Goal: Task Accomplishment & Management: Complete application form

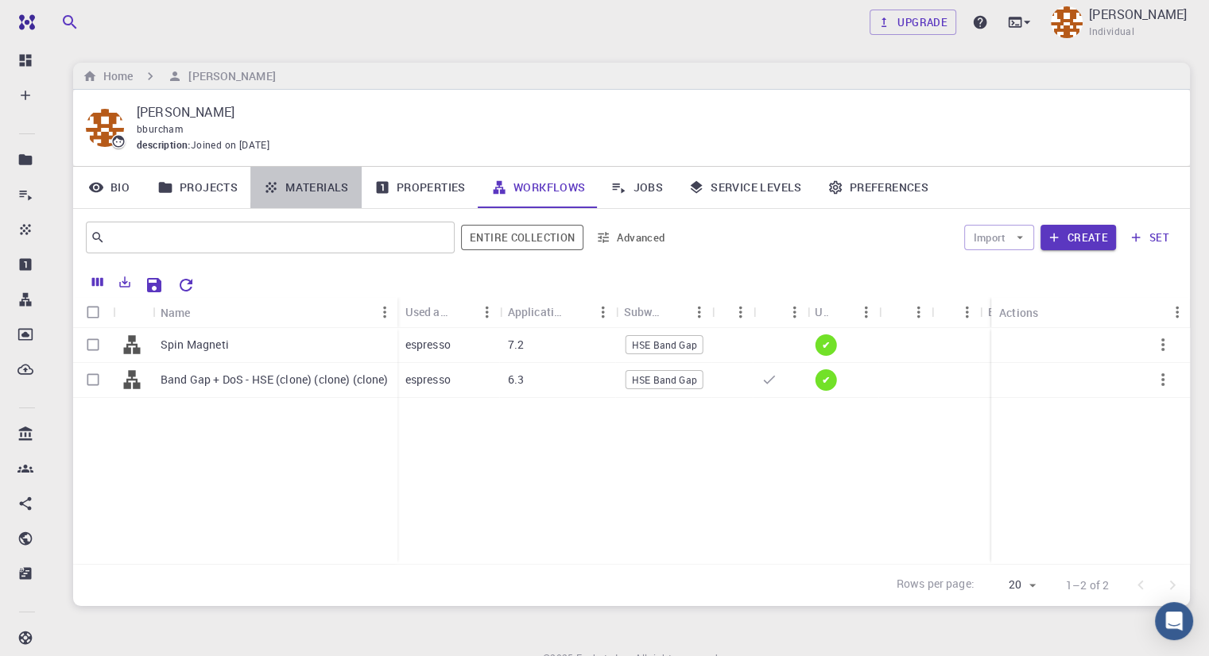
click at [304, 180] on link "Materials" at bounding box center [305, 187] width 111 height 41
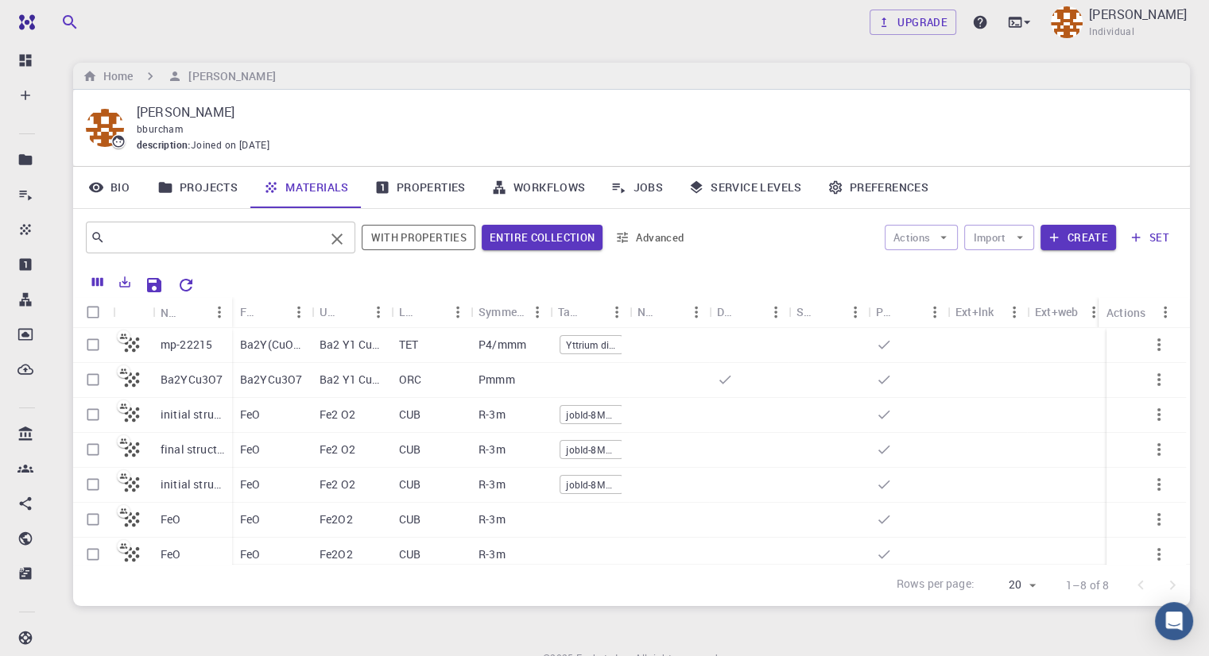
click at [273, 222] on div "​" at bounding box center [220, 238] width 269 height 32
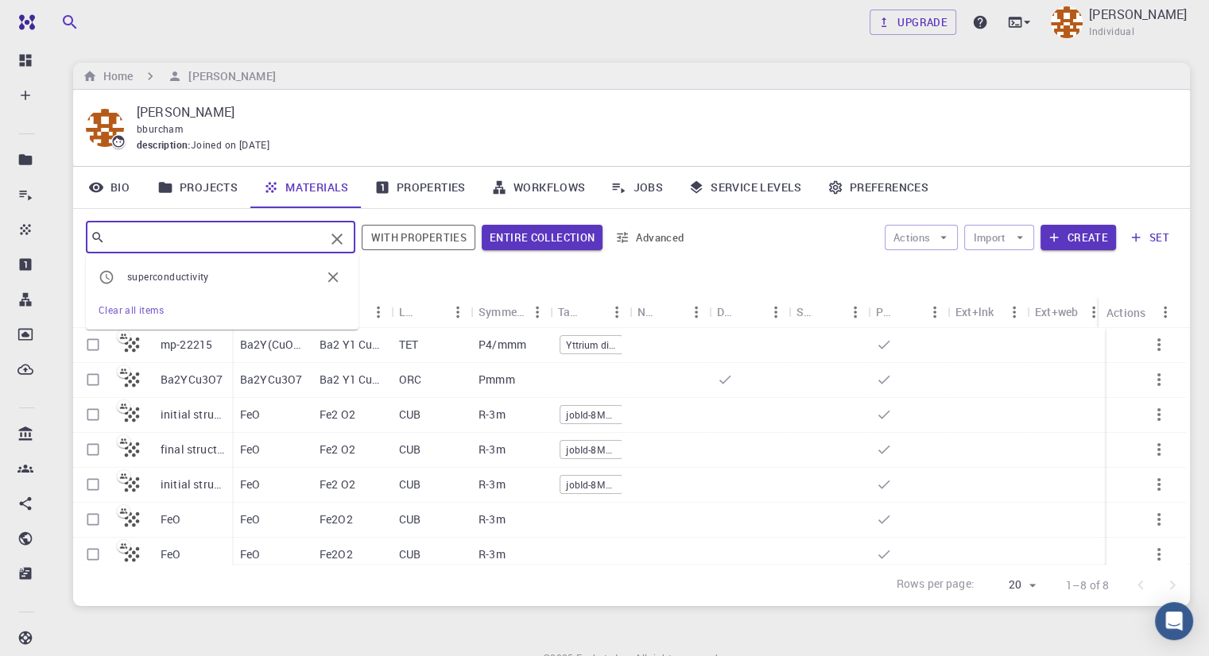
paste input "mp-20674"
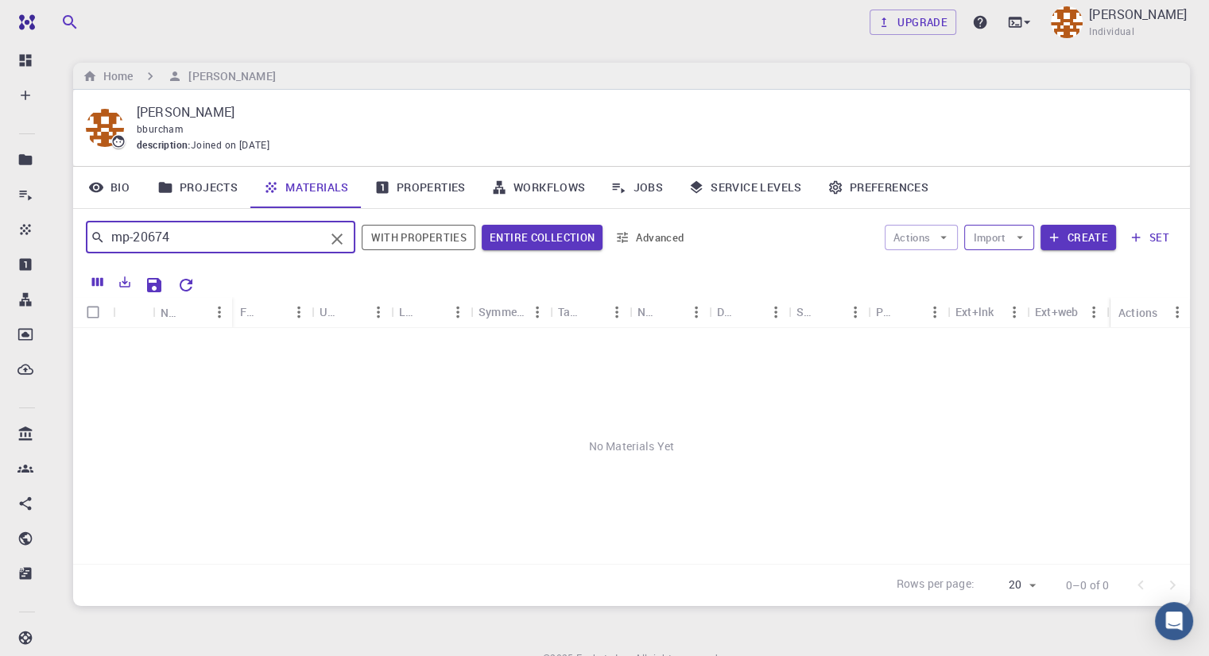
type input "mp-20674"
click at [1006, 245] on button "Import" at bounding box center [998, 237] width 69 height 25
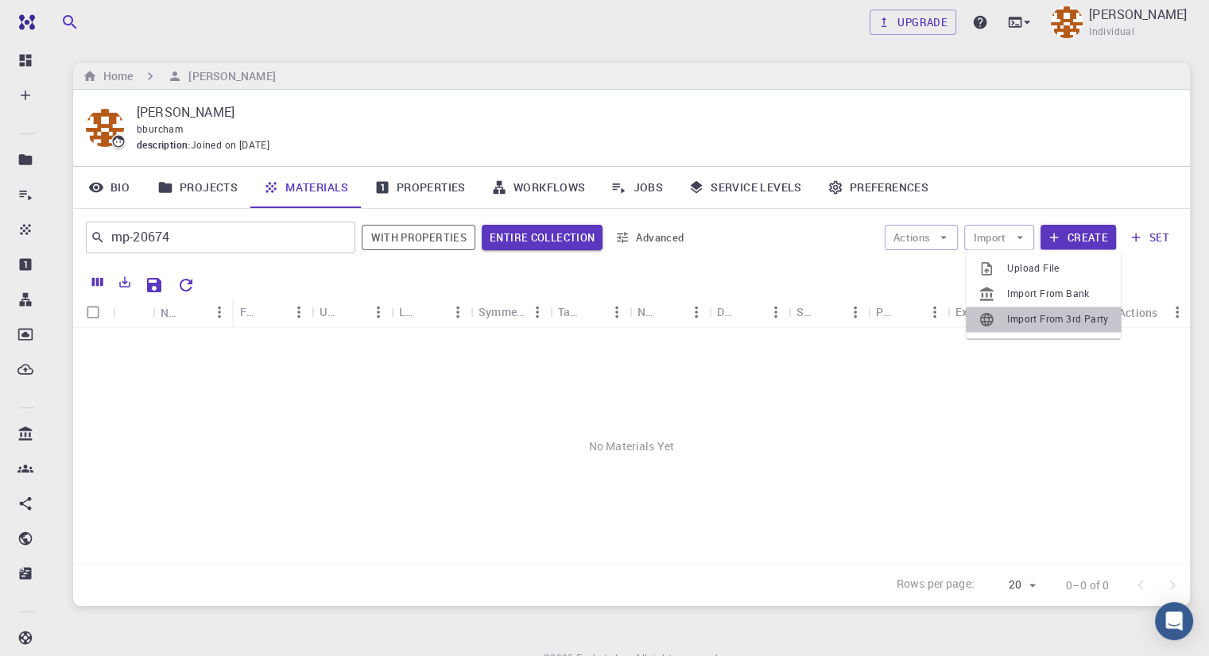
click at [1036, 322] on span "Import From 3rd Party" at bounding box center [1057, 320] width 101 height 16
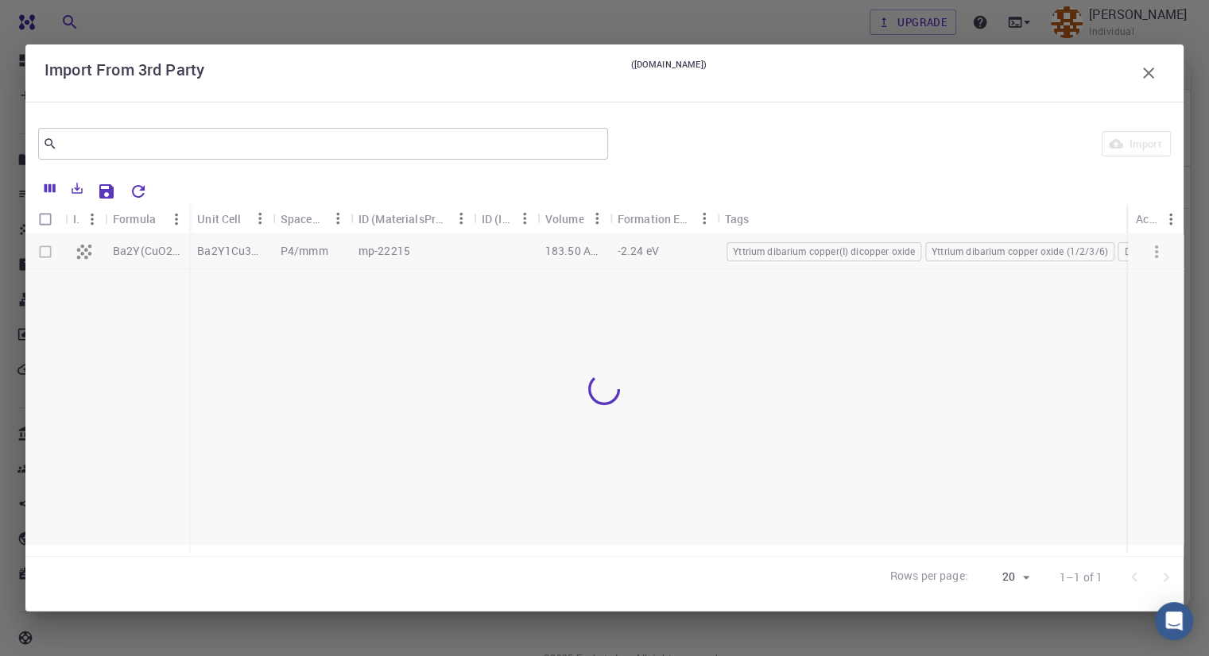
scroll to position [73, 0]
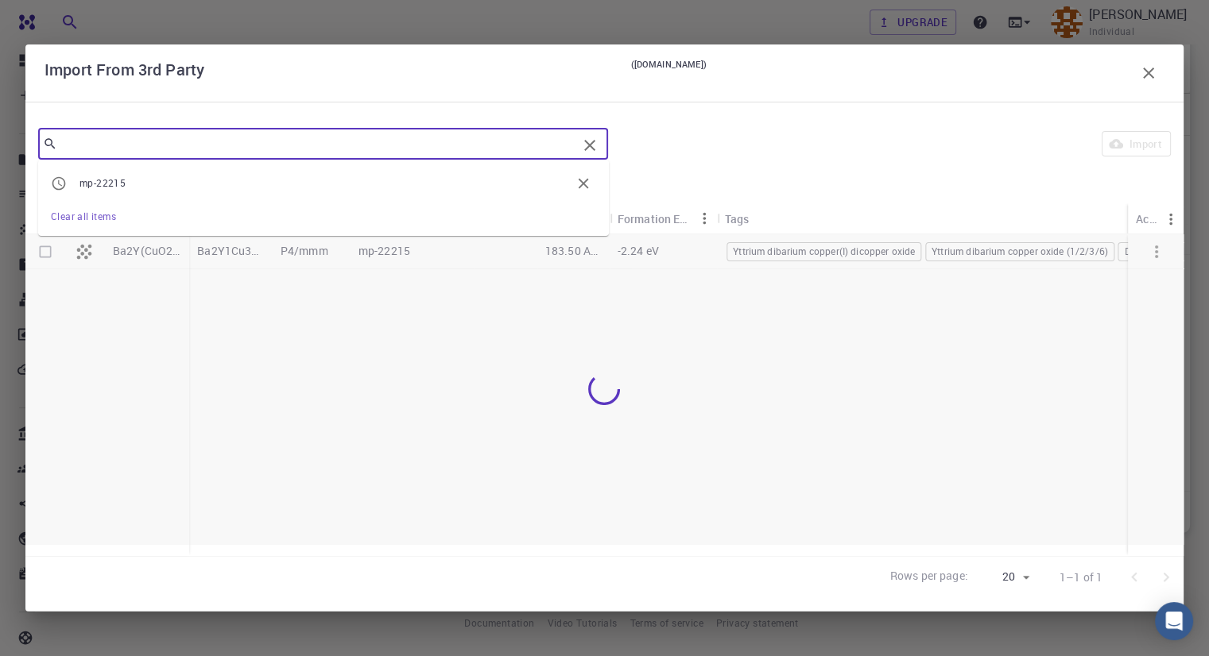
click at [316, 141] on input "text" at bounding box center [317, 144] width 520 height 22
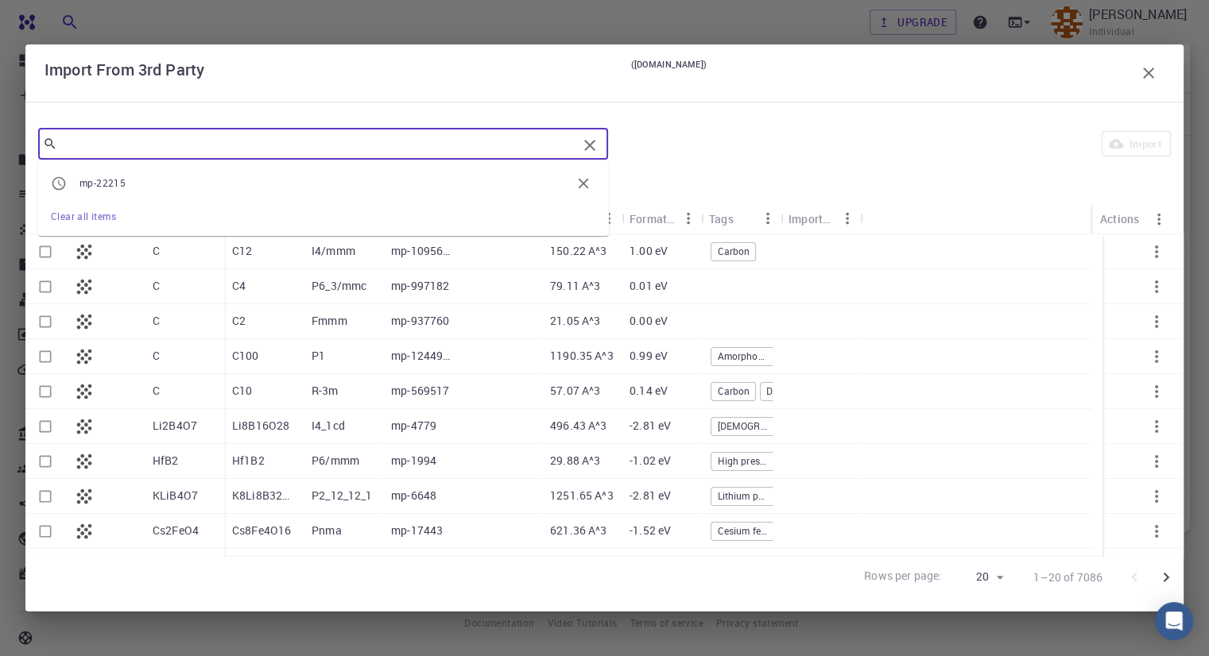
paste input "mp-20674"
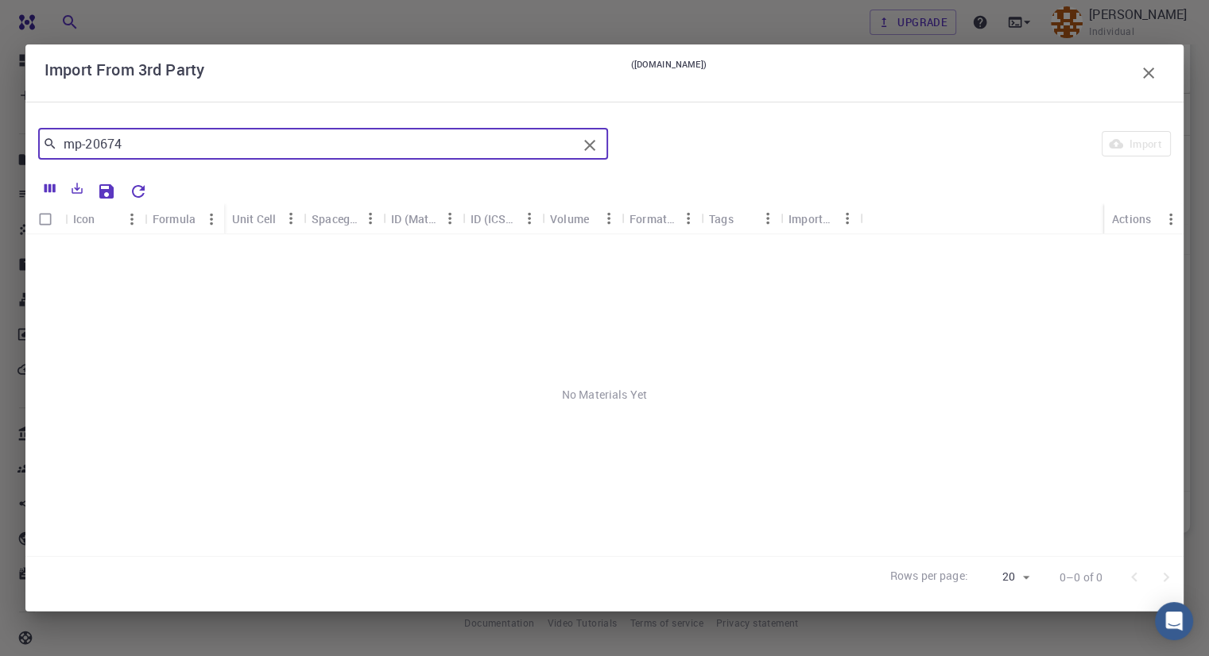
type input "mp-20674"
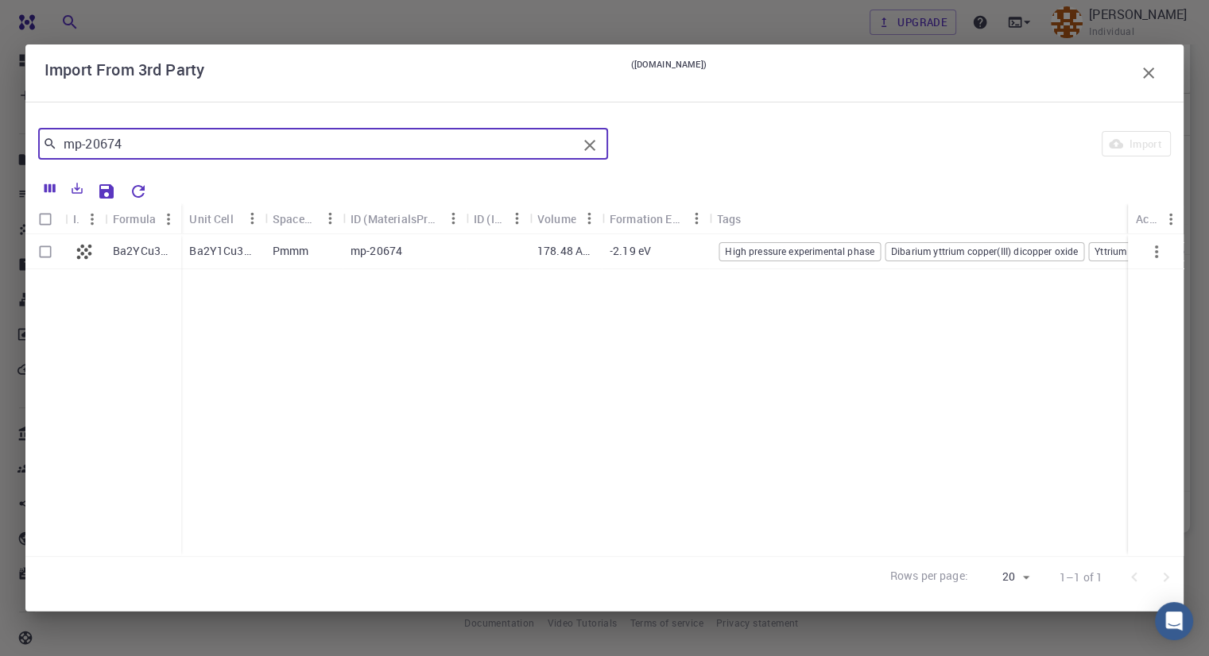
click at [47, 249] on input "Select row" at bounding box center [45, 252] width 30 height 30
checkbox input "true"
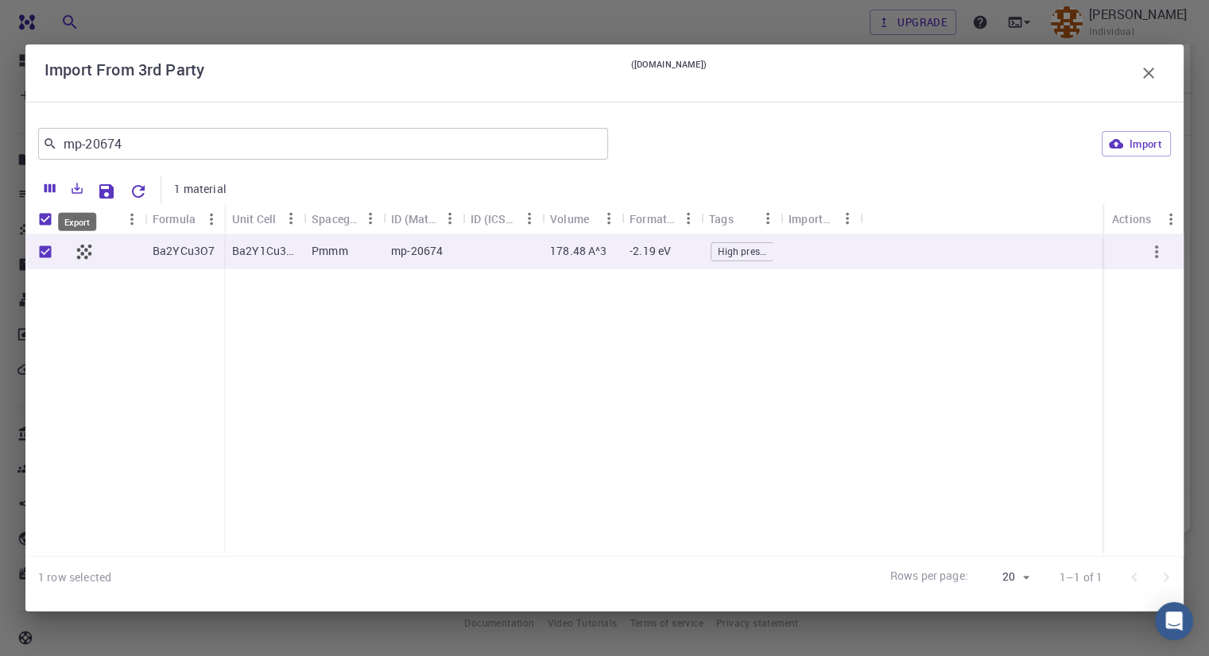
click at [79, 193] on icon "Export" at bounding box center [77, 188] width 11 height 11
click at [73, 200] on body "Free Dashboard Create New Job New Material Create Material Upload File Import f…" at bounding box center [604, 292] width 1209 height 730
click at [105, 187] on icon "Save Explorer Settings" at bounding box center [106, 191] width 19 height 19
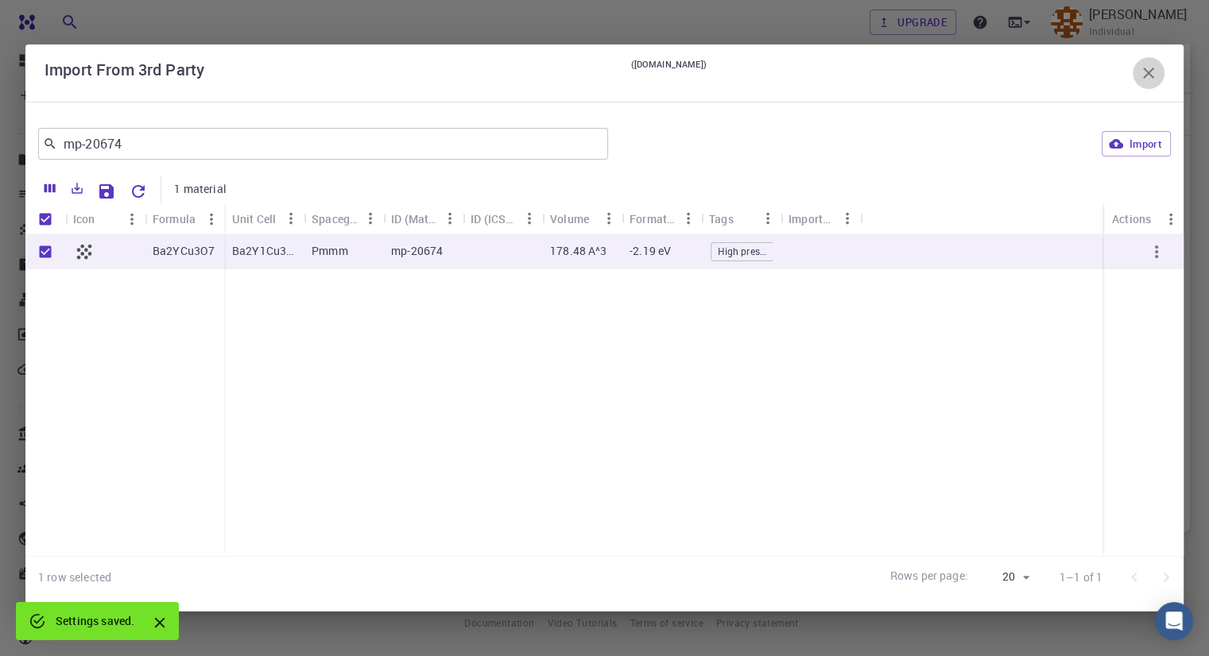
click at [1160, 72] on button "button" at bounding box center [1148, 73] width 32 height 32
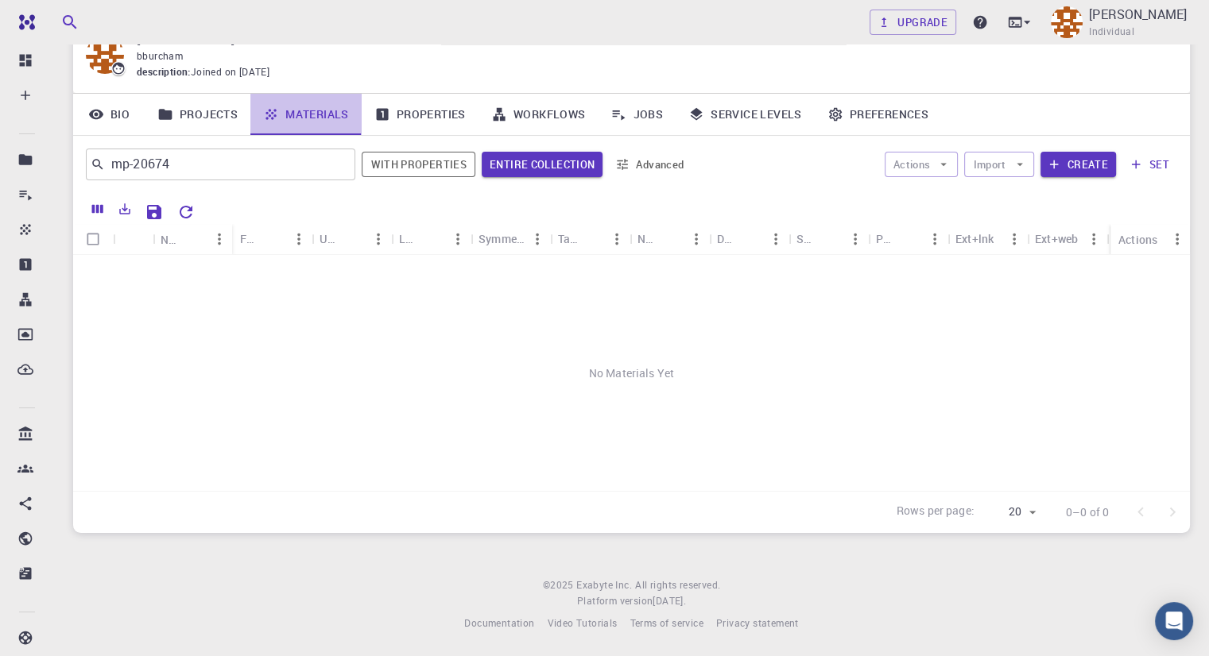
click at [315, 118] on link "Materials" at bounding box center [305, 114] width 111 height 41
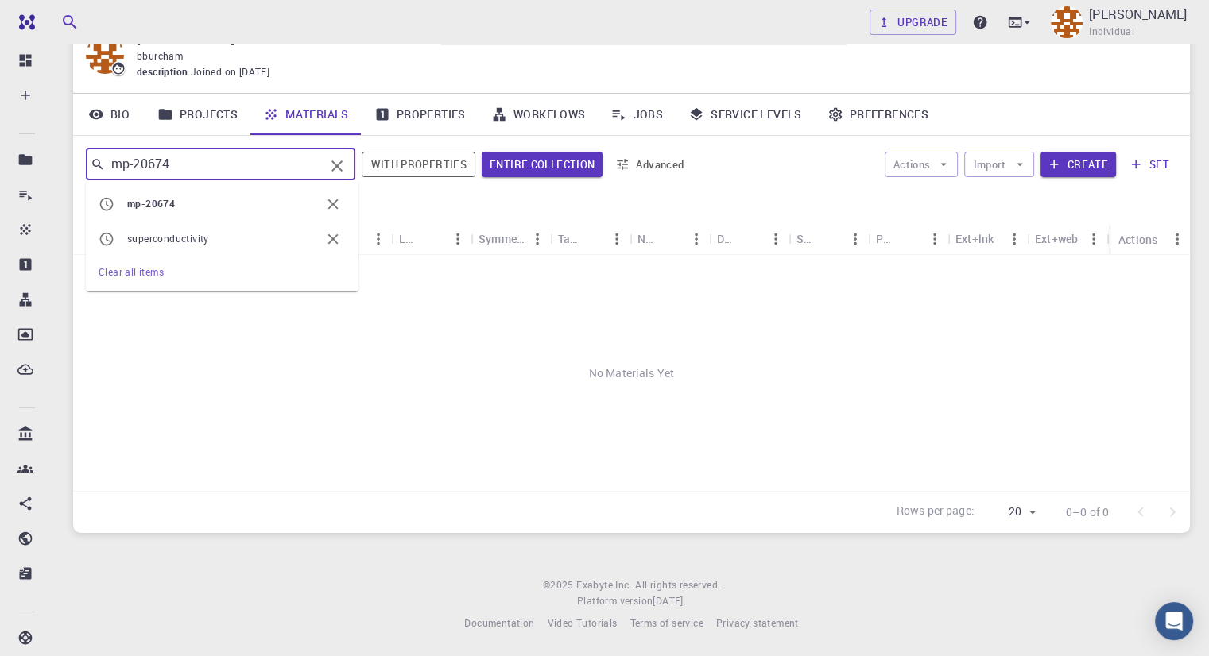
click at [265, 154] on input "mp-20674" at bounding box center [214, 164] width 219 height 22
click at [343, 160] on icon "Clear" at bounding box center [336, 166] width 19 height 19
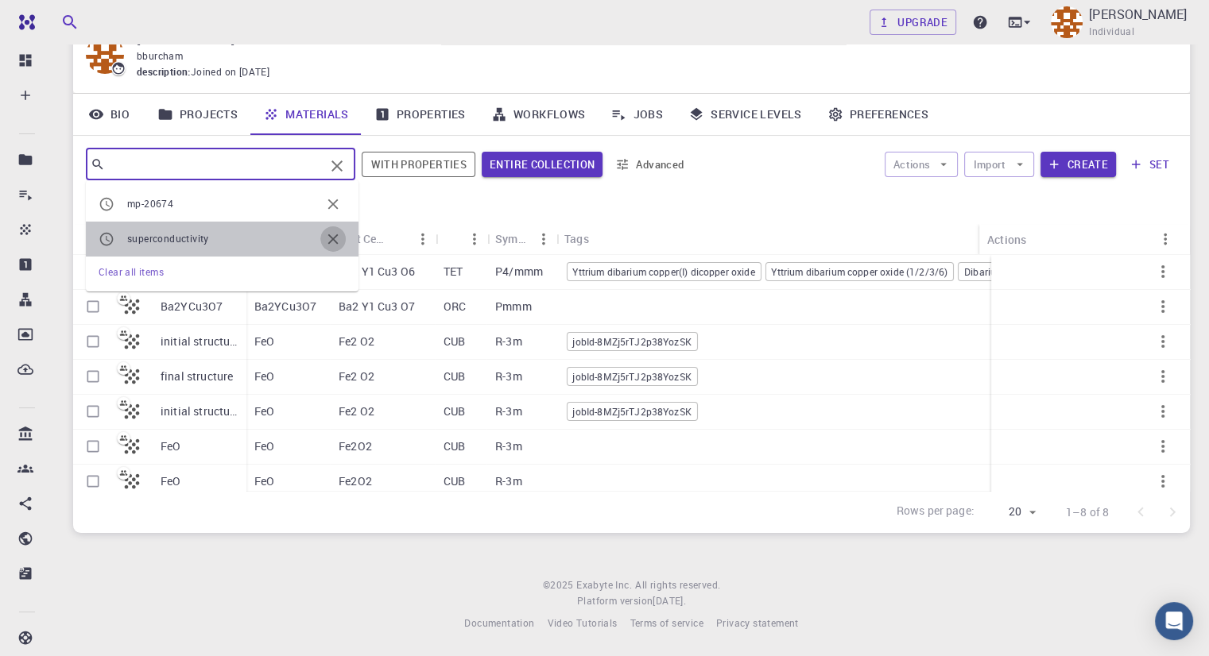
click at [334, 240] on icon "button" at bounding box center [332, 238] width 17 height 17
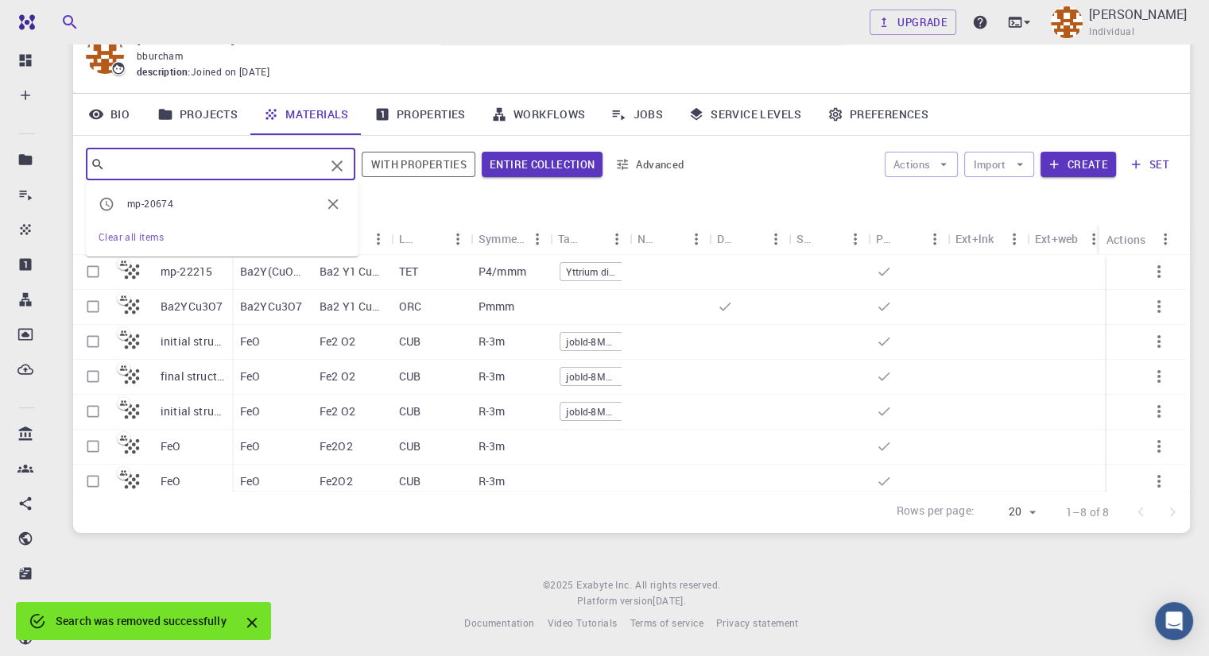
click at [777, 199] on div at bounding box center [690, 210] width 976 height 28
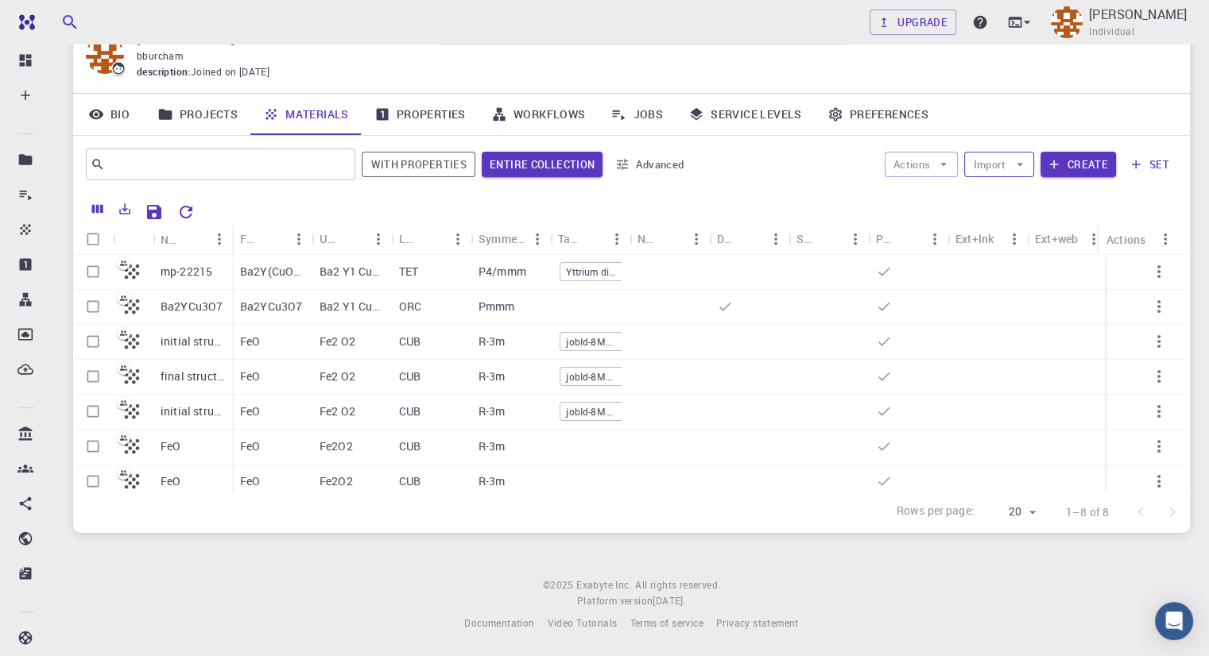
click at [996, 160] on button "Import" at bounding box center [998, 164] width 69 height 25
click at [1010, 248] on span "Import From 3rd Party" at bounding box center [1057, 246] width 101 height 16
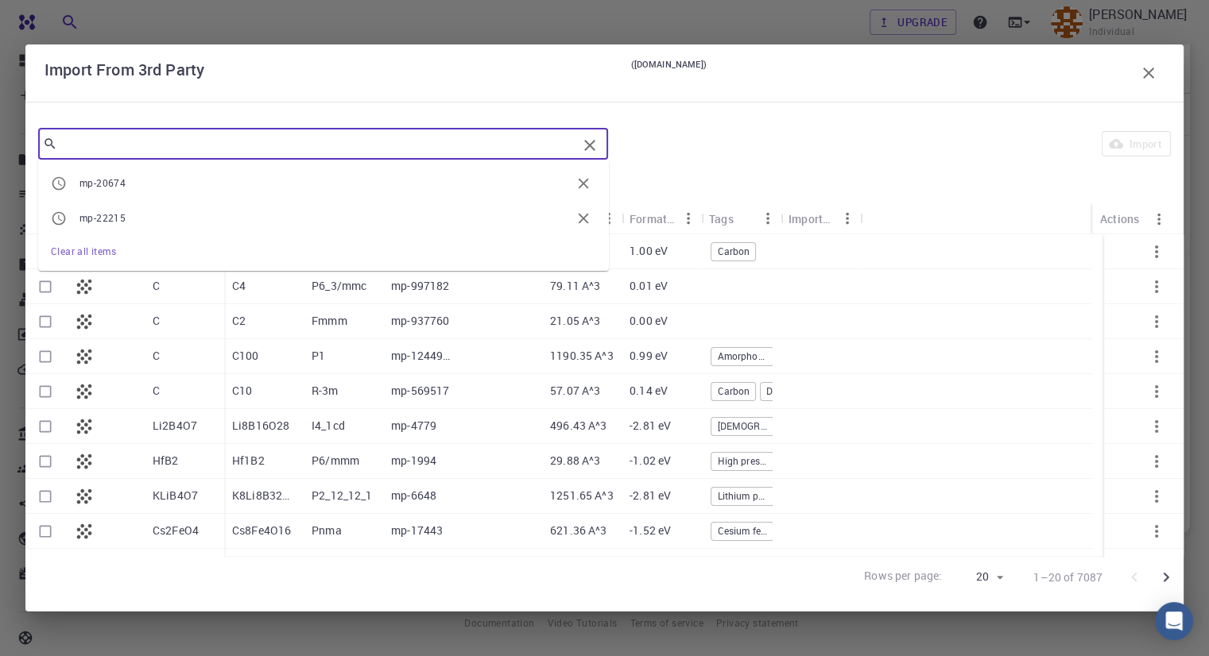
click at [146, 141] on input "text" at bounding box center [317, 144] width 520 height 22
paste input "mp-20674"
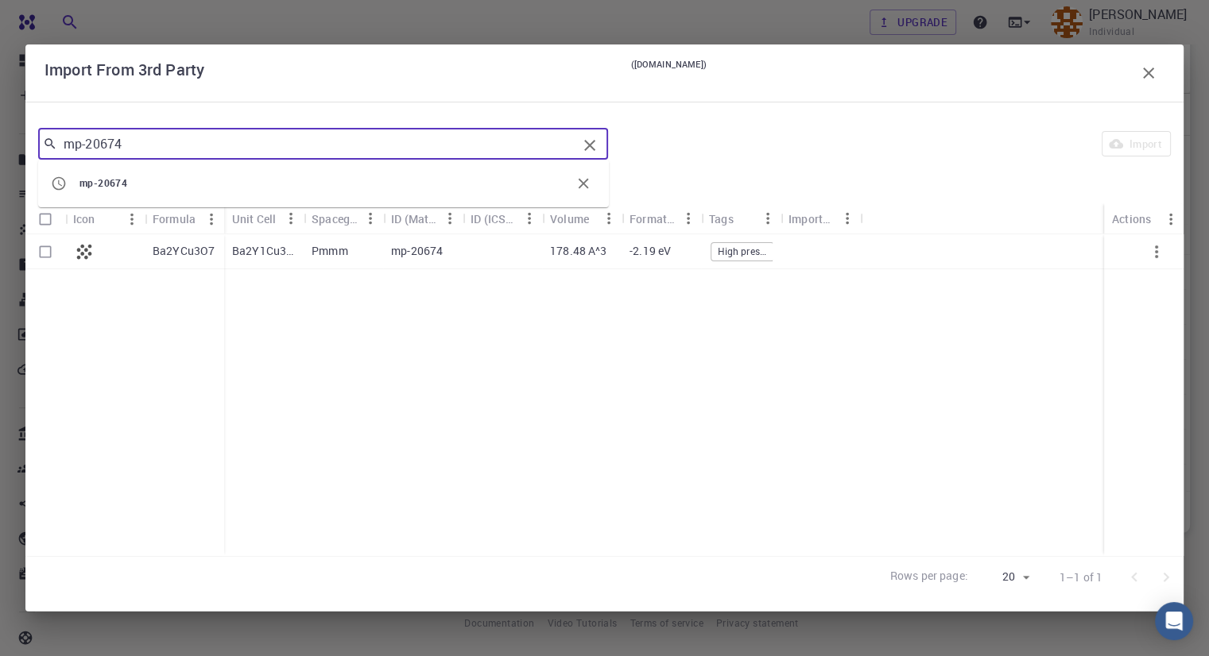
type input "mp-20674"
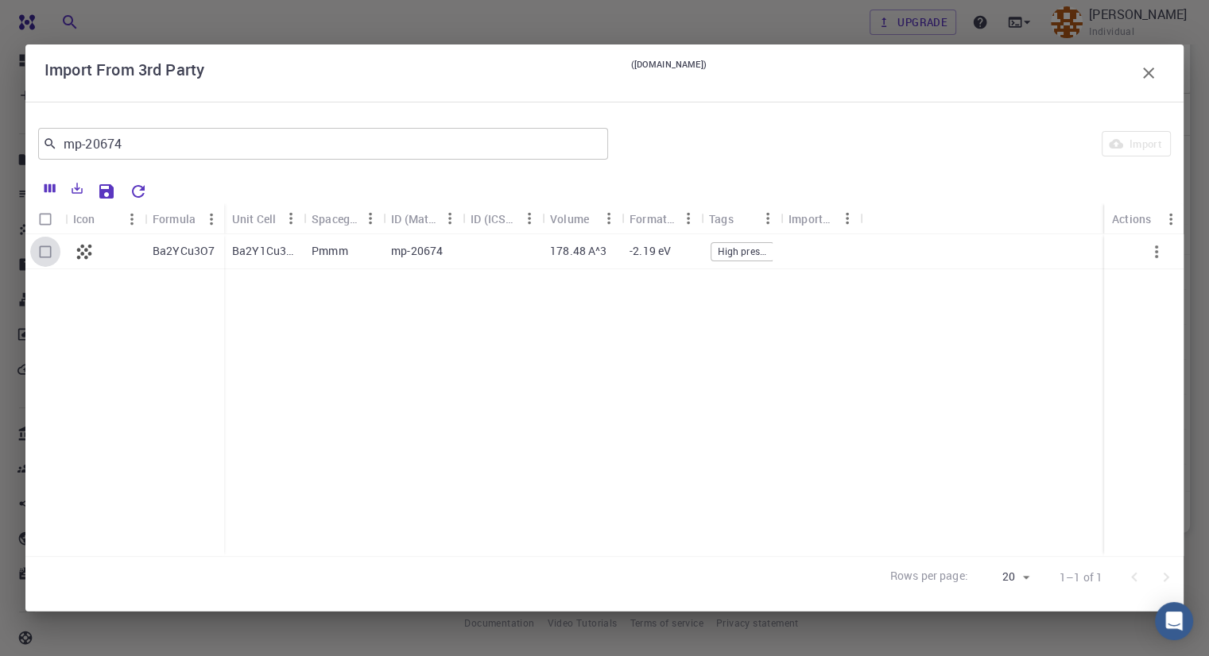
click at [49, 249] on input "Select row" at bounding box center [45, 252] width 30 height 30
checkbox input "true"
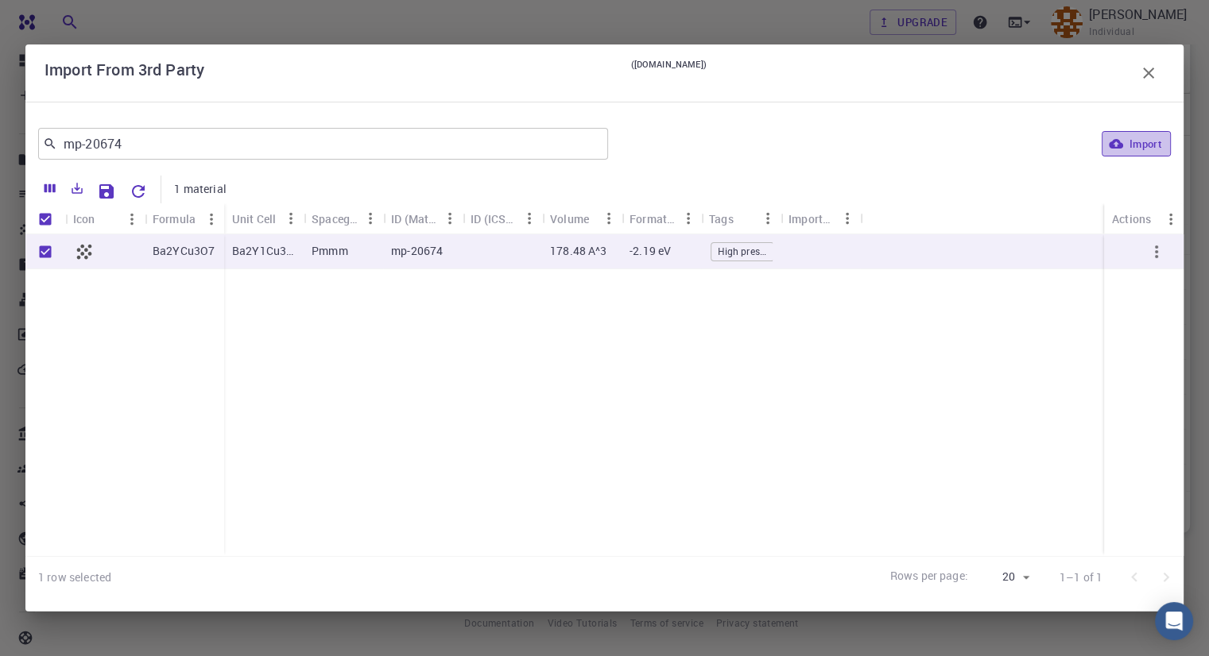
click at [1128, 149] on button "Import" at bounding box center [1135, 143] width 69 height 25
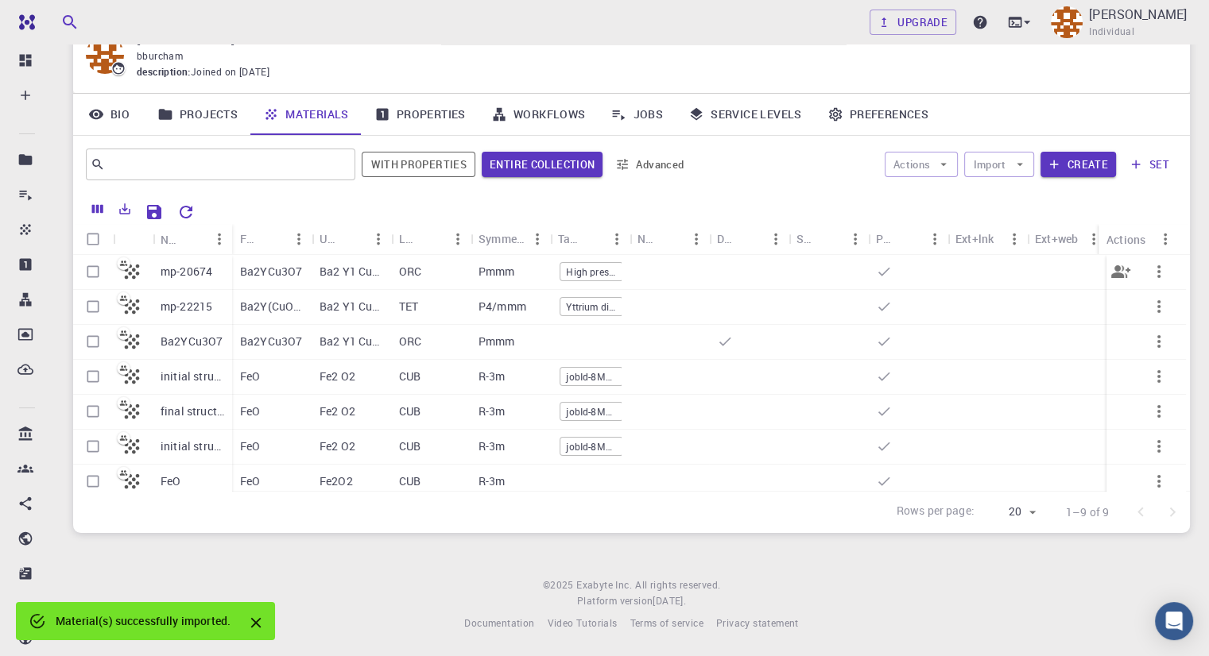
click at [103, 276] on input "Select row" at bounding box center [93, 272] width 30 height 30
checkbox input "true"
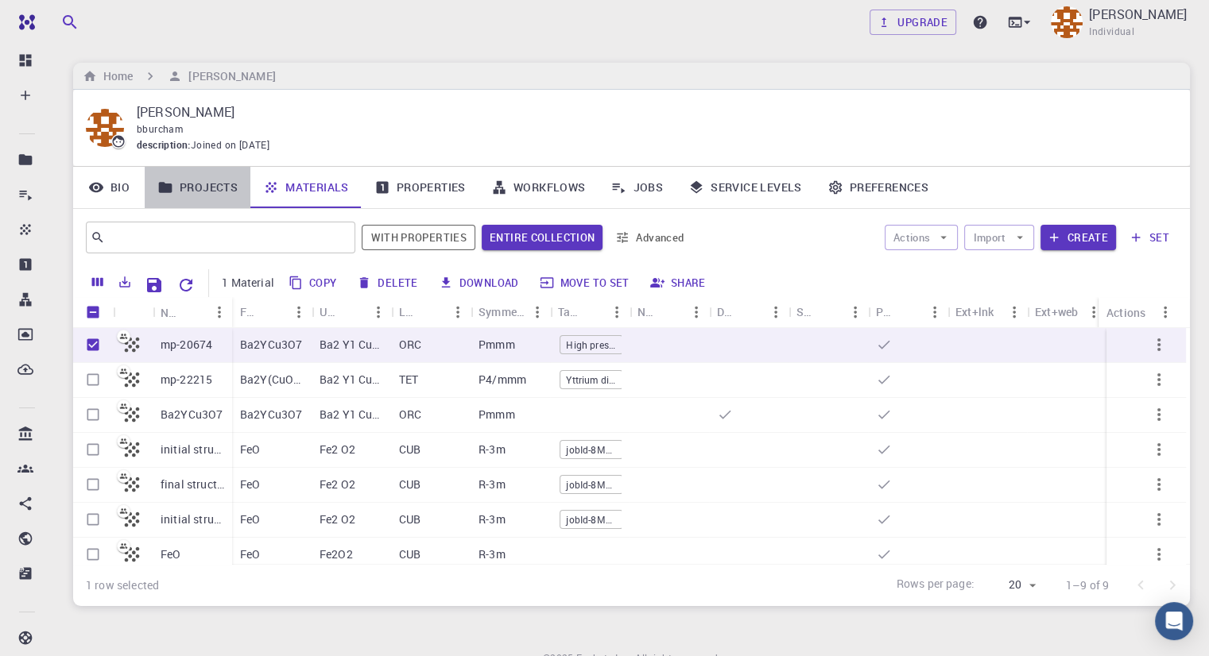
click at [223, 187] on link "Projects" at bounding box center [198, 187] width 106 height 41
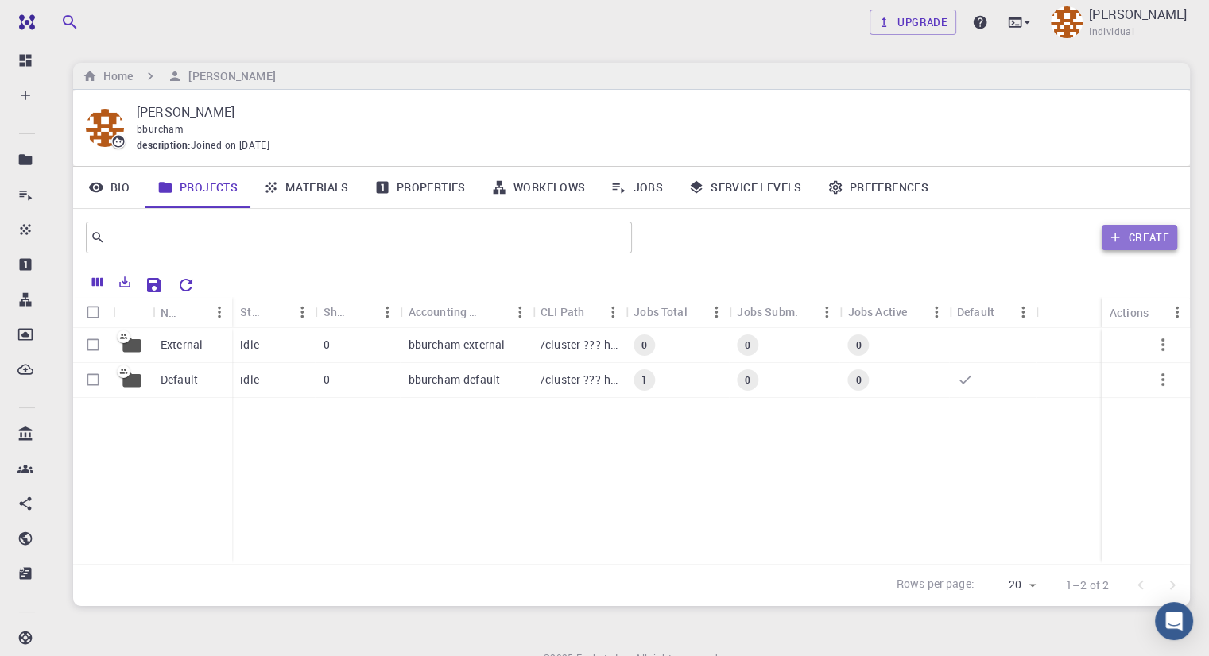
click at [1111, 242] on icon "button" at bounding box center [1115, 237] width 14 height 14
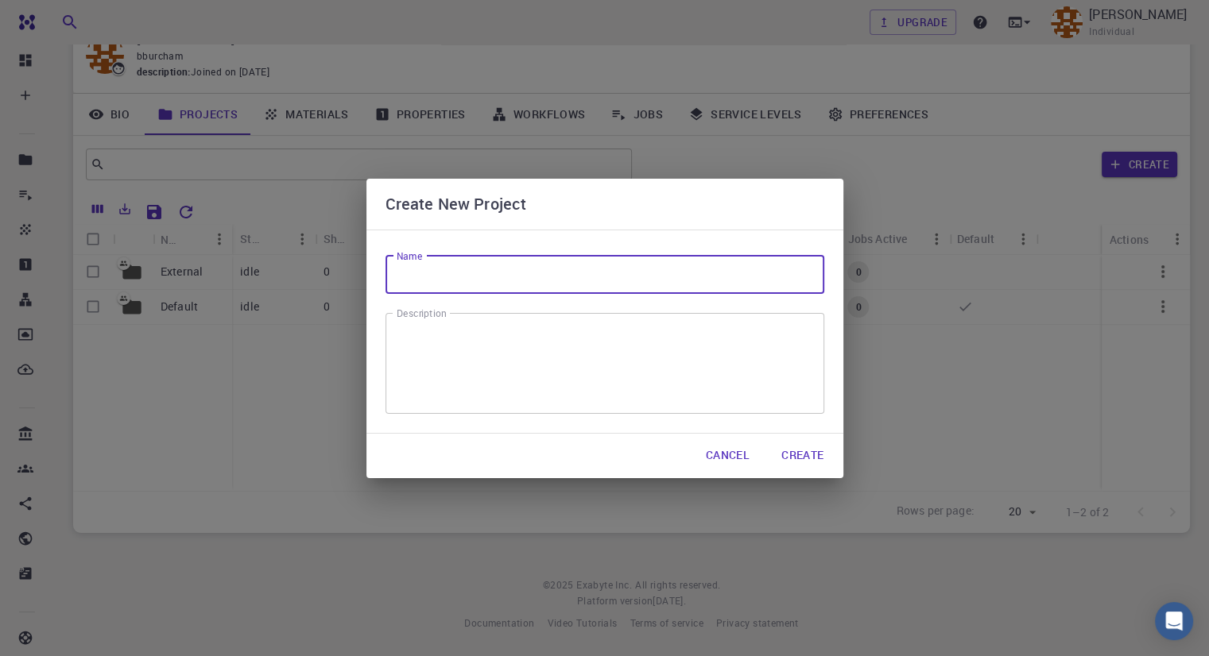
click at [570, 267] on input "Name" at bounding box center [604, 275] width 439 height 38
paste input "mp-20674"
click at [789, 463] on button "Create" at bounding box center [802, 456] width 68 height 32
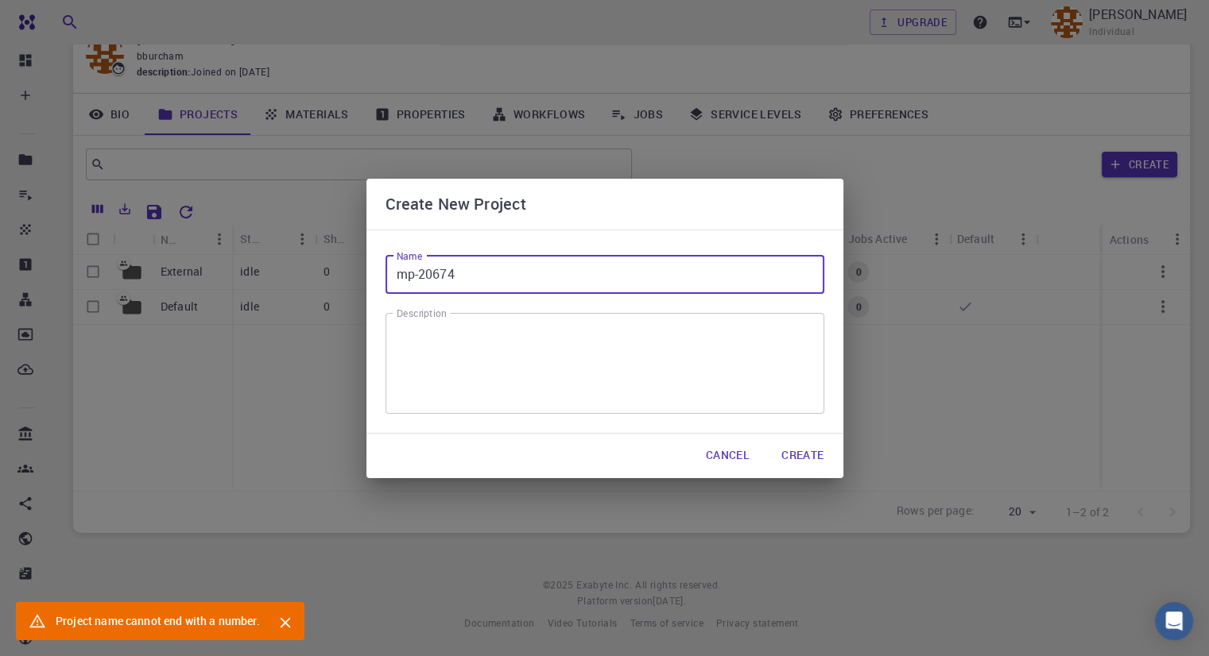
click at [486, 280] on input "mp-20674" at bounding box center [604, 275] width 439 height 38
click at [486, 283] on input "mp-20674" at bounding box center [604, 275] width 439 height 38
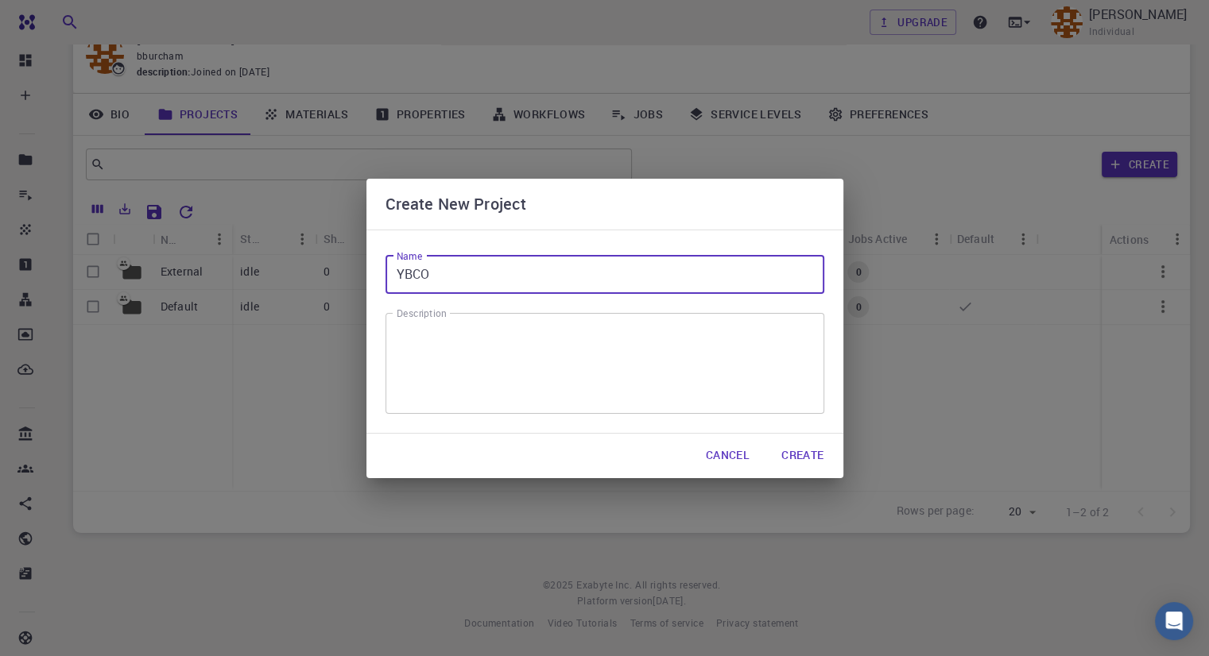
click at [397, 277] on input "YBCO" at bounding box center [604, 275] width 439 height 38
paste input "mp-20674"
type input "mp-20674 YBCO"
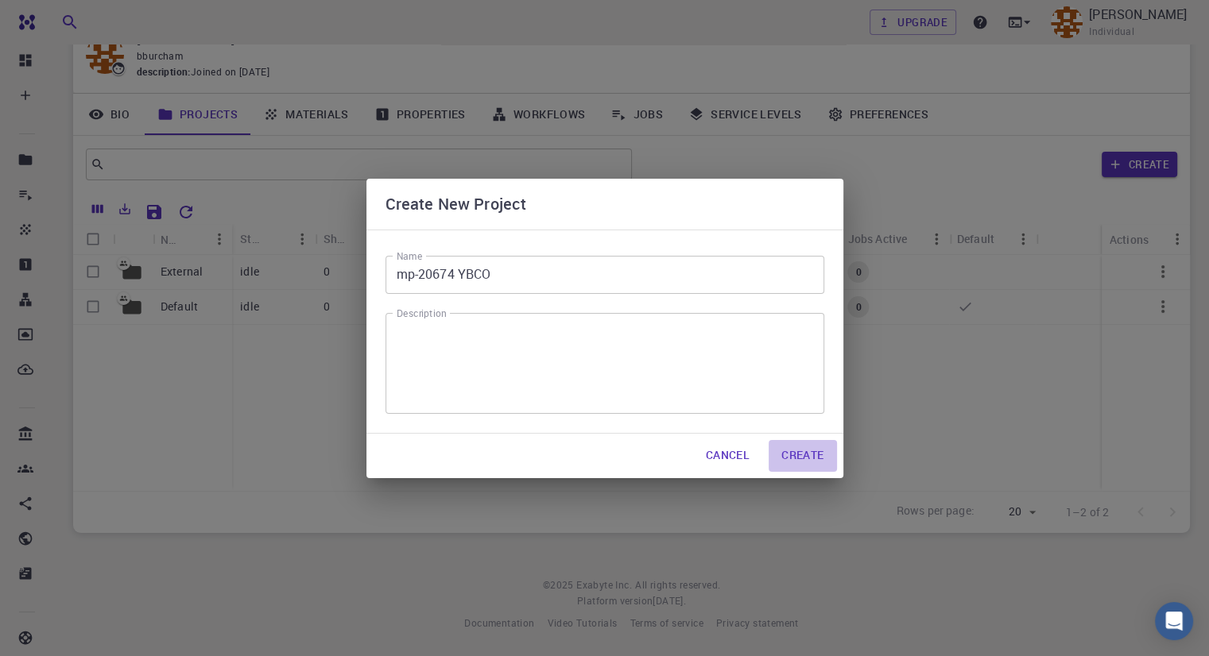
click at [811, 459] on button "Create" at bounding box center [802, 456] width 68 height 32
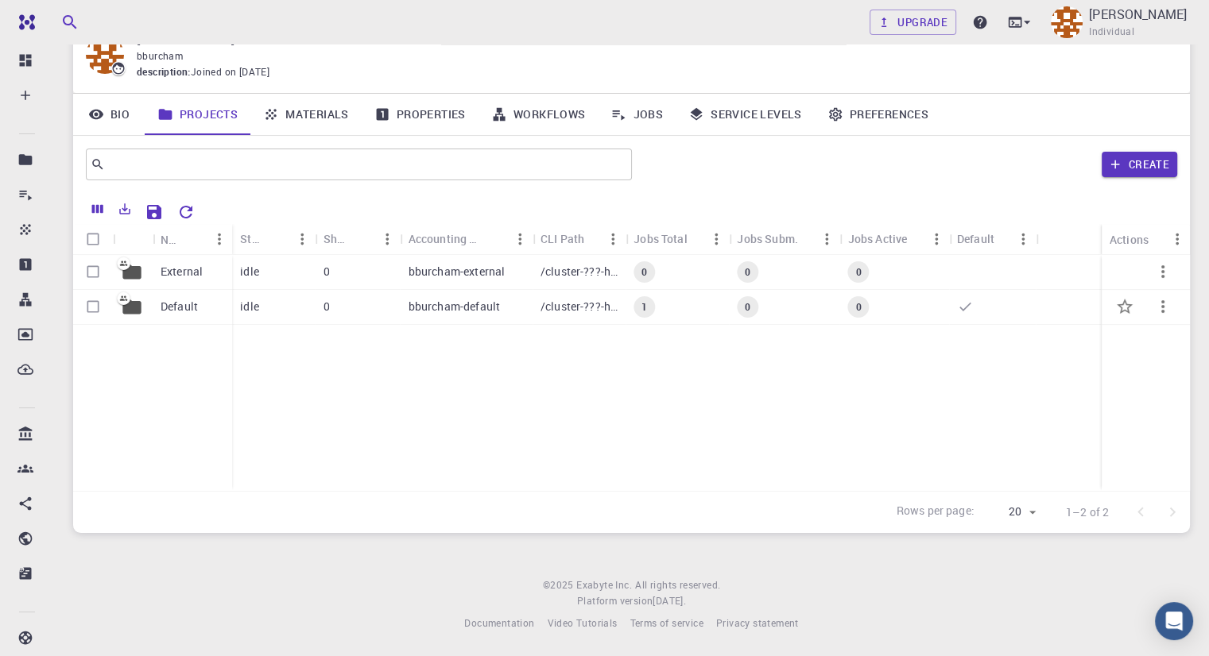
click at [188, 309] on p "Default" at bounding box center [179, 307] width 37 height 16
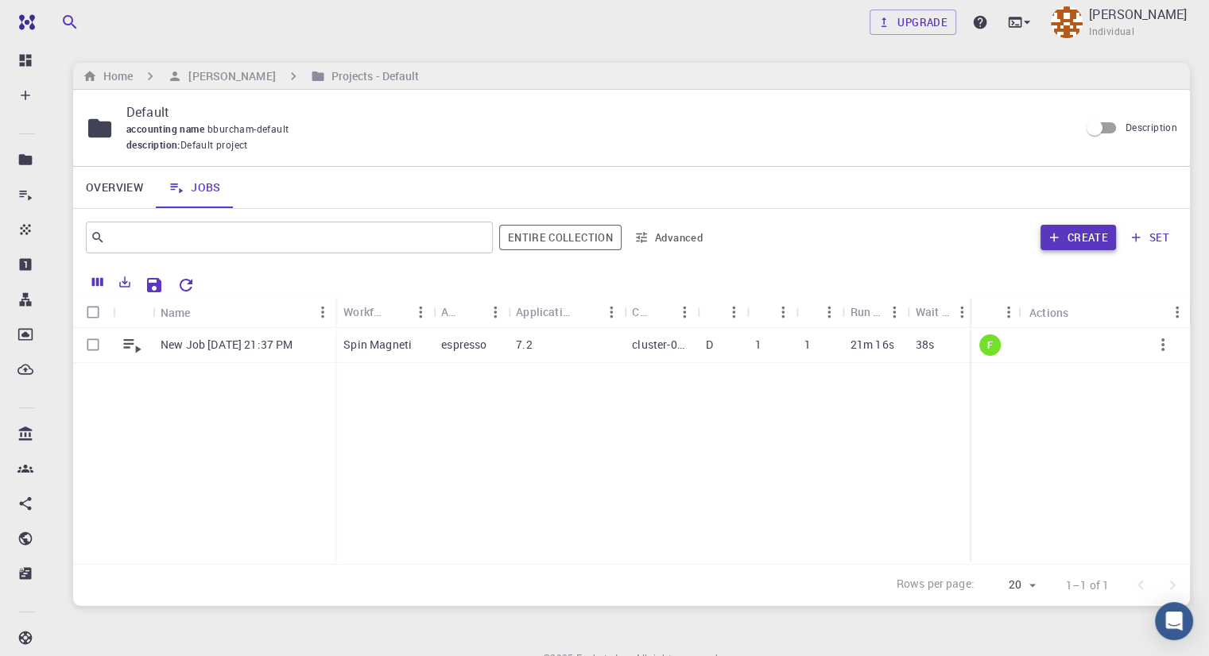
click at [1067, 230] on button "Create" at bounding box center [1077, 237] width 75 height 25
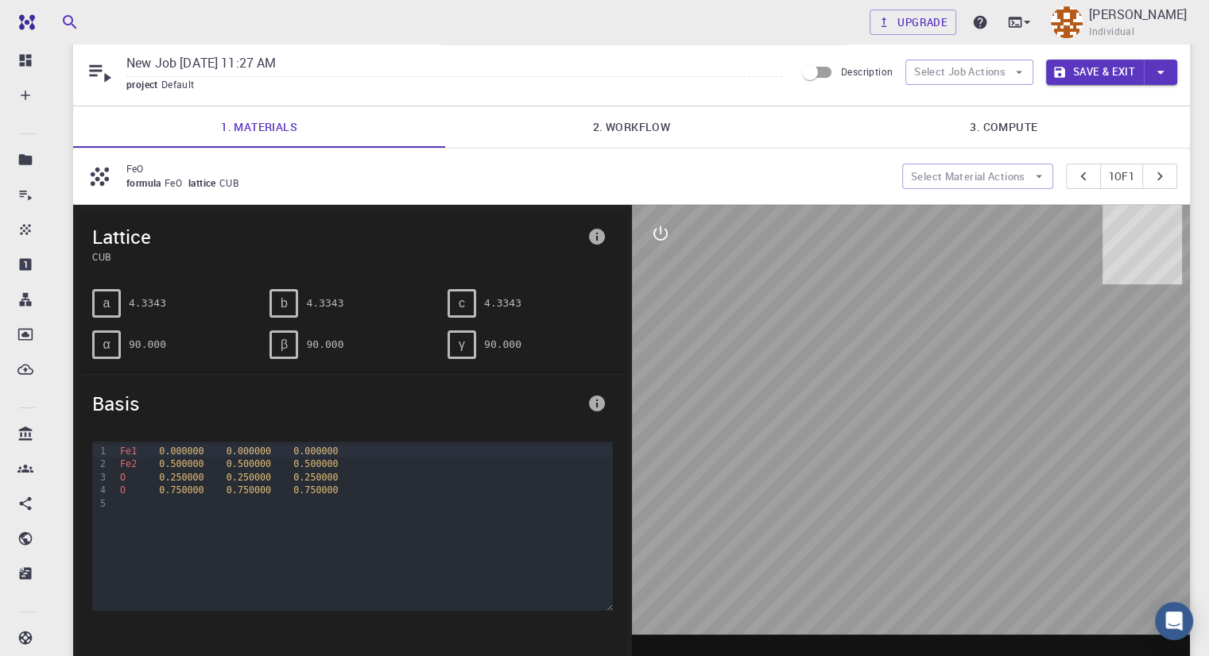
scroll to position [79, 0]
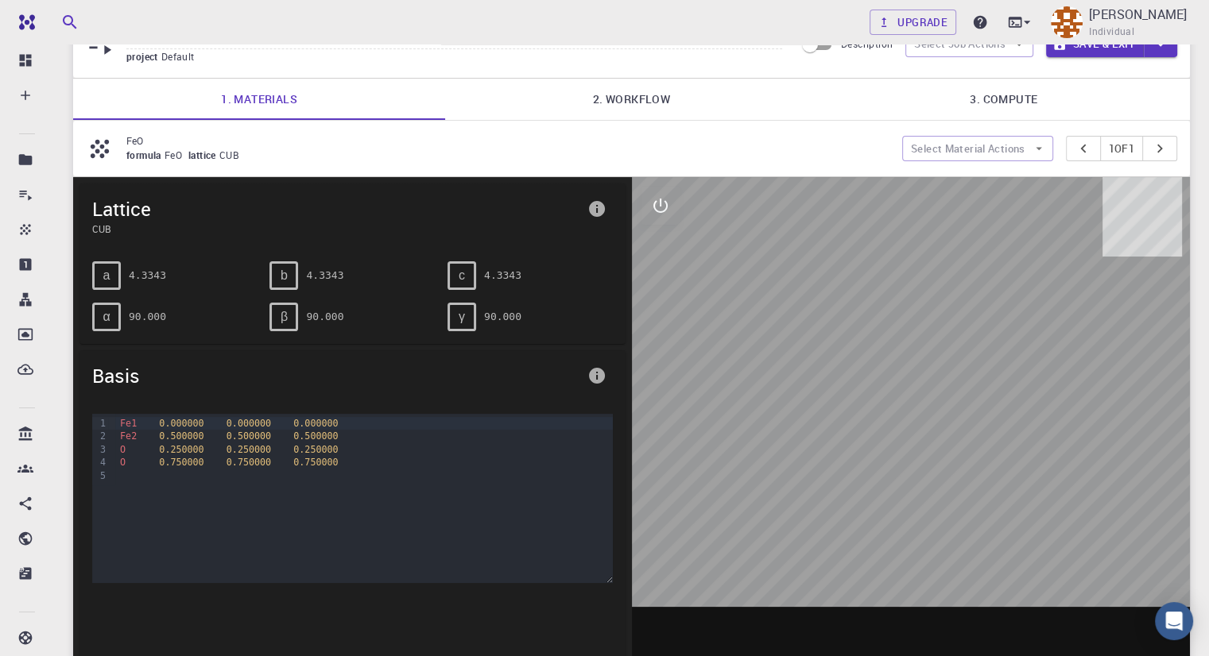
click at [162, 159] on span "formula" at bounding box center [145, 155] width 38 height 13
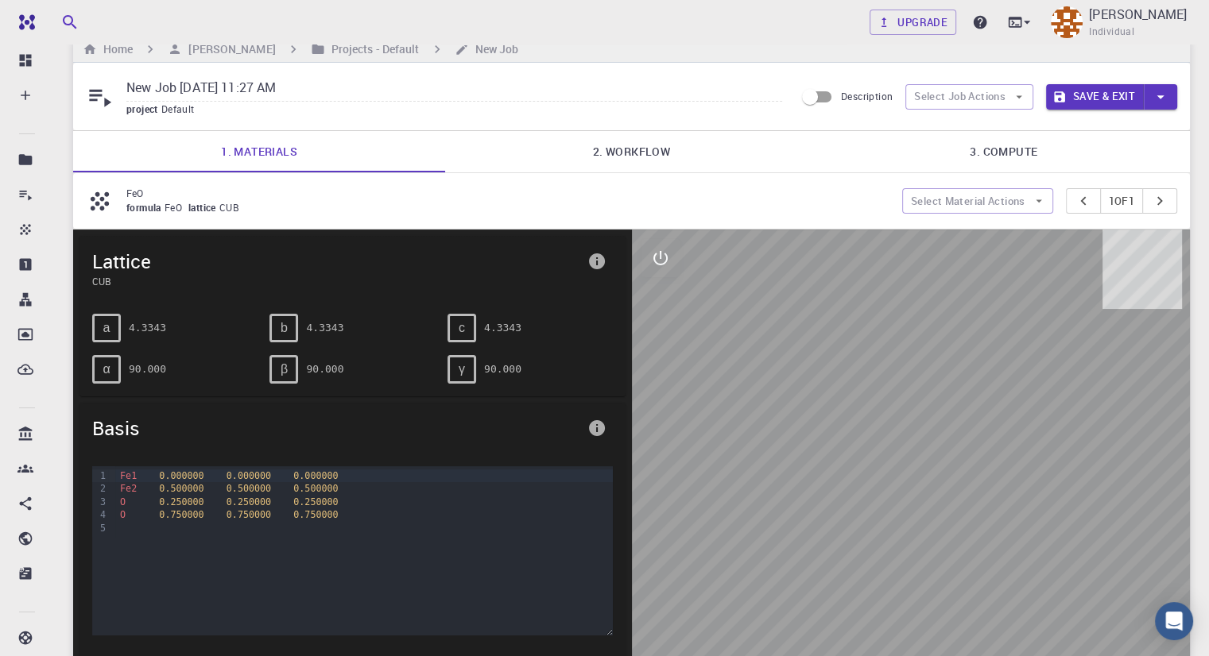
scroll to position [0, 0]
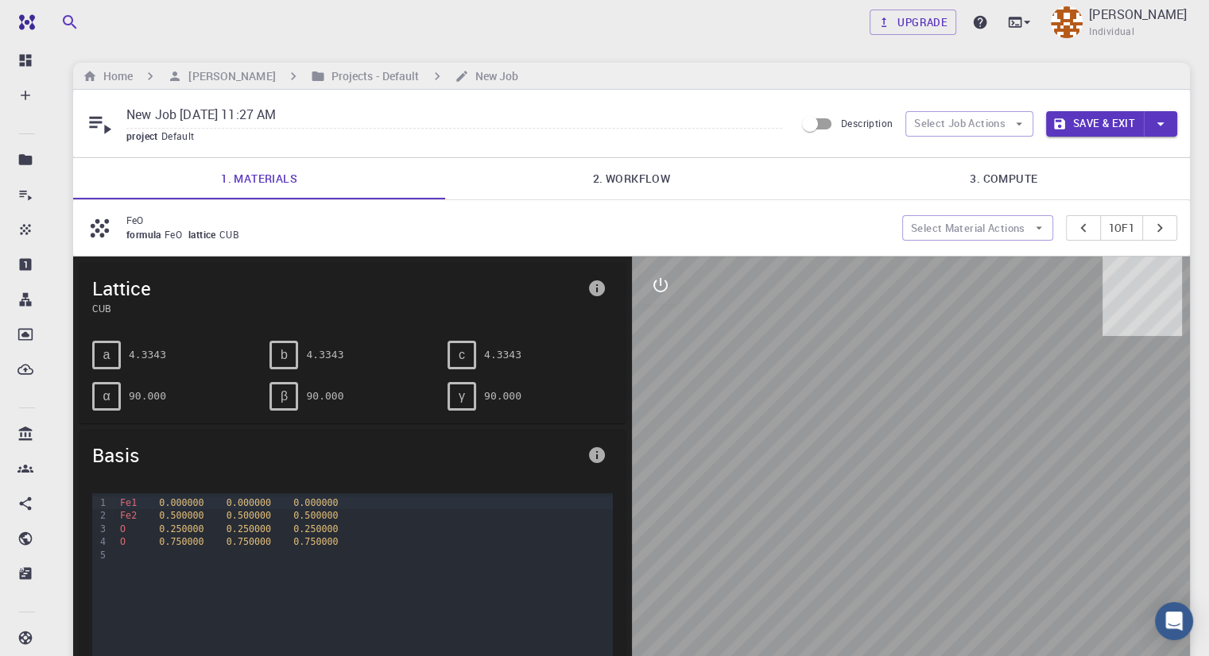
click at [165, 121] on input "New Job Sep 27, 2025, 11:27 AM" at bounding box center [454, 116] width 656 height 26
click at [165, 122] on input "New Job Sep 27, 2025, 11:27 AM" at bounding box center [454, 116] width 656 height 26
click at [148, 112] on input "New Job Sep 27, 2025, 11:27 AM" at bounding box center [454, 116] width 656 height 26
drag, startPoint x: 148, startPoint y: 112, endPoint x: 248, endPoint y: 95, distance: 101.5
click at [248, 97] on div "New Job Sep 27, 2025, 11:27 AM project Default Description Select Job Actions S…" at bounding box center [631, 124] width 1117 height 68
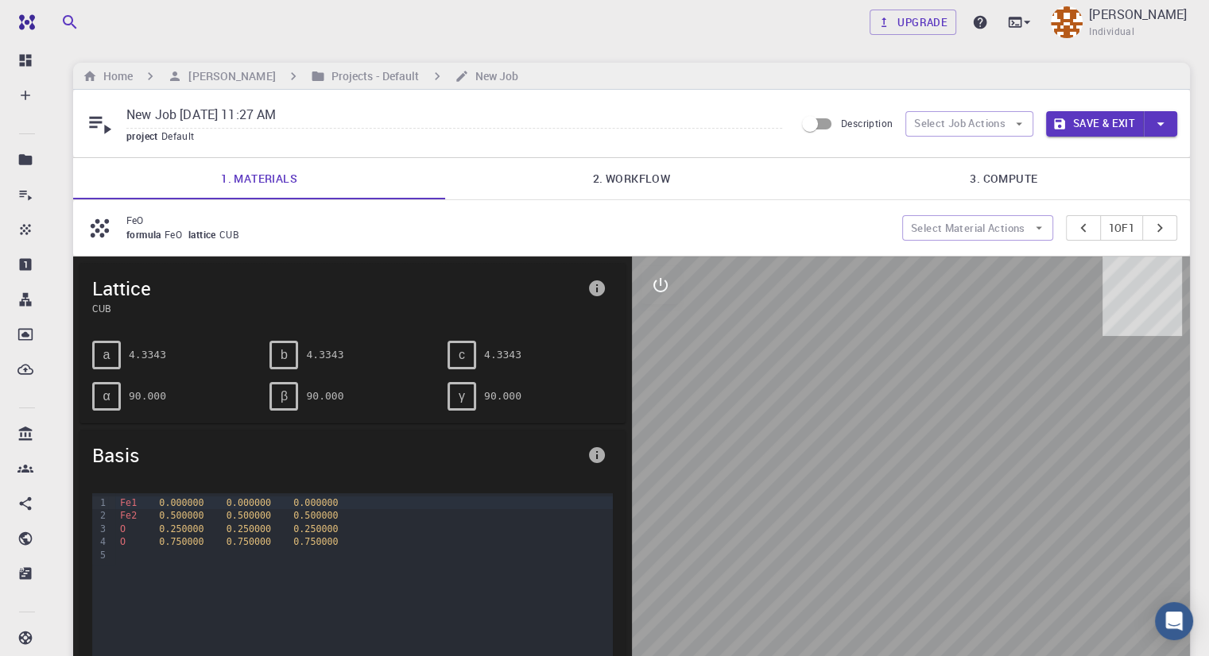
click at [156, 137] on span "project" at bounding box center [143, 136] width 35 height 13
click at [188, 147] on div "New Job Sep 27, 2025, 11:27 AM project Default Description Select Job Actions S…" at bounding box center [631, 124] width 1117 height 68
click at [104, 128] on icon at bounding box center [100, 124] width 28 height 28
click at [657, 276] on icon "interactive" at bounding box center [660, 285] width 19 height 19
click at [657, 272] on button "interactive" at bounding box center [660, 285] width 38 height 38
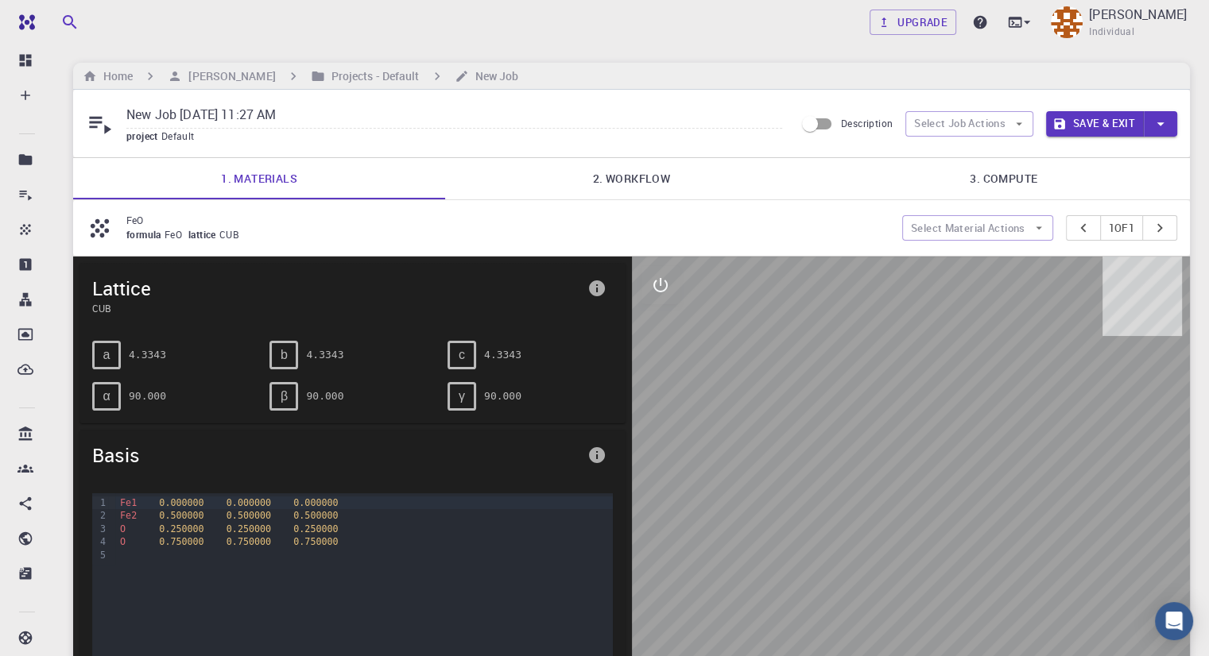
click at [148, 137] on span "project" at bounding box center [143, 136] width 35 height 13
click at [114, 130] on div "New Job Sep 27, 2025, 11:27 AM project Default" at bounding box center [440, 124] width 709 height 42
click at [252, 236] on div "formula FeO lattice CUB" at bounding box center [507, 235] width 763 height 16
click at [157, 237] on span "formula" at bounding box center [145, 234] width 38 height 13
drag, startPoint x: 109, startPoint y: 232, endPoint x: 118, endPoint y: 233, distance: 8.8
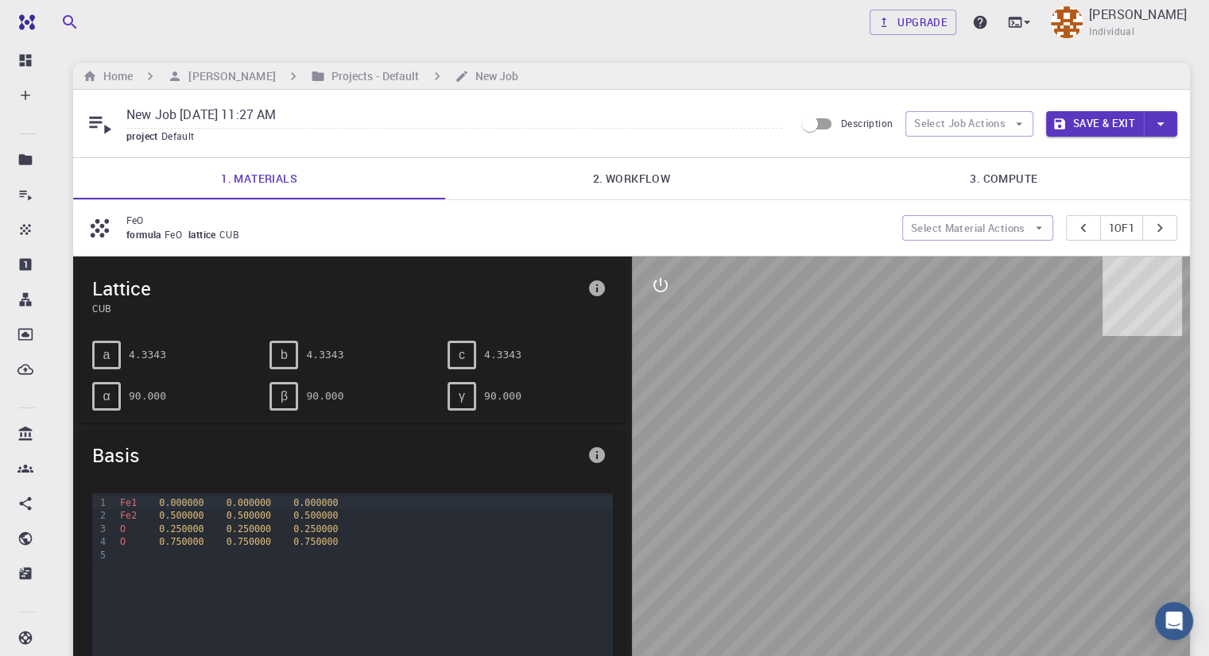
click at [111, 235] on icon at bounding box center [100, 229] width 28 height 28
click at [393, 74] on h6 "Projects - Default" at bounding box center [372, 76] width 95 height 17
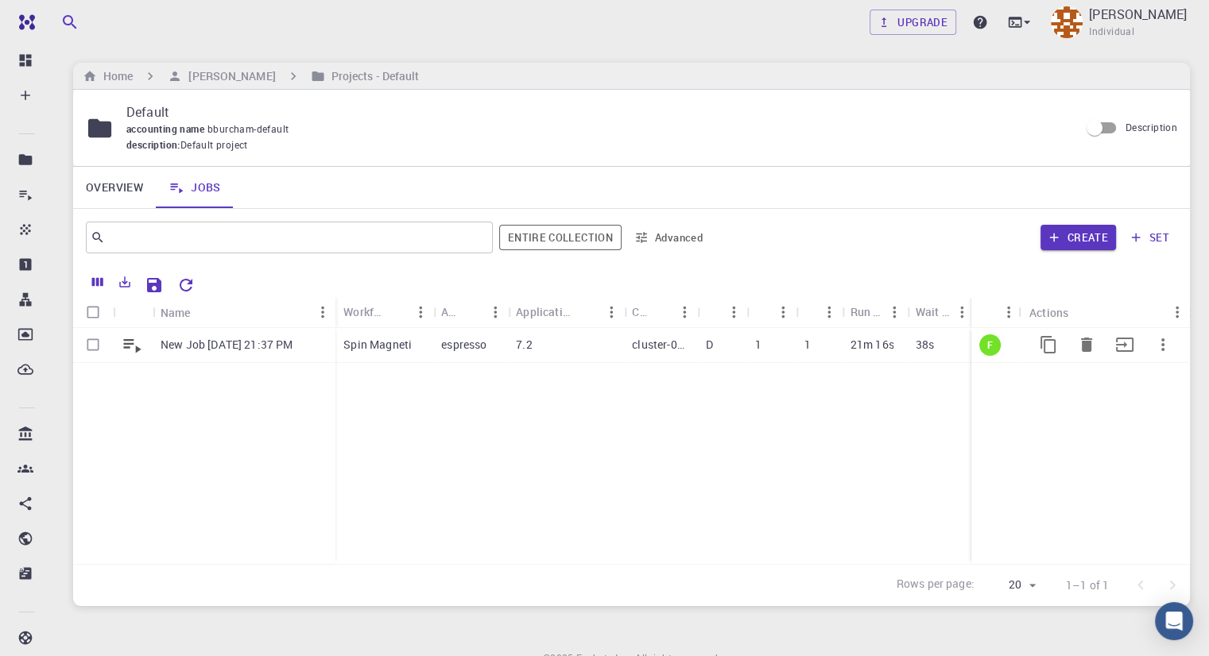
click at [1163, 347] on icon "button" at bounding box center [1162, 344] width 19 height 19
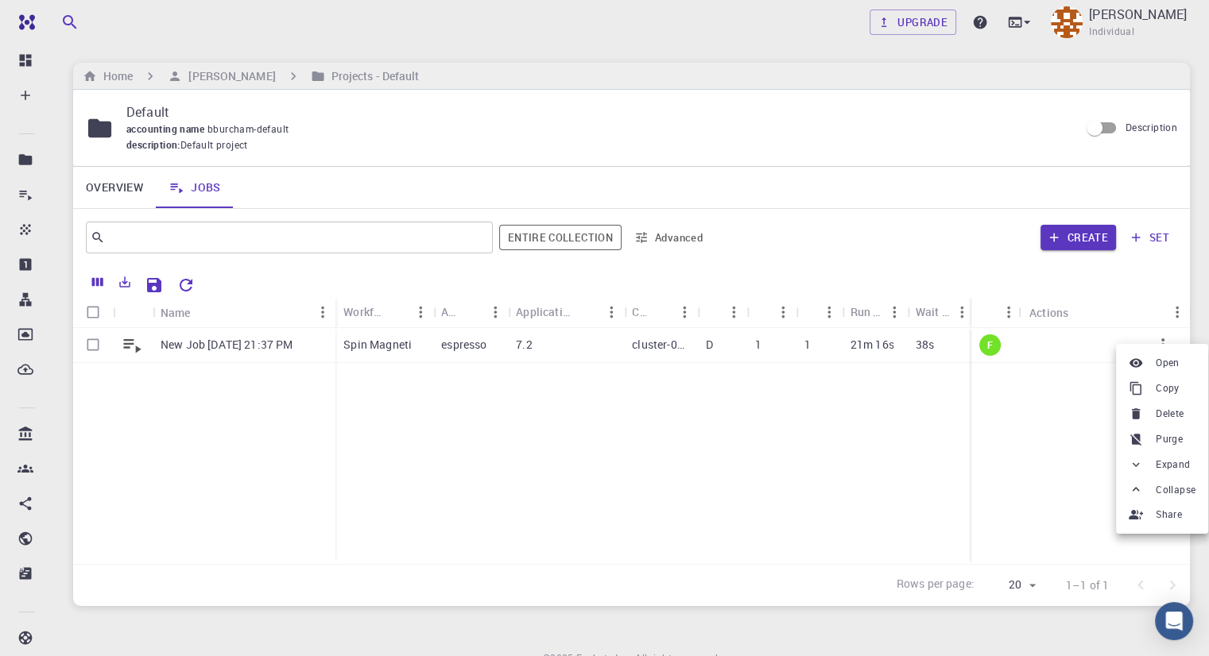
click at [1160, 411] on span "Delete" at bounding box center [1170, 414] width 28 height 16
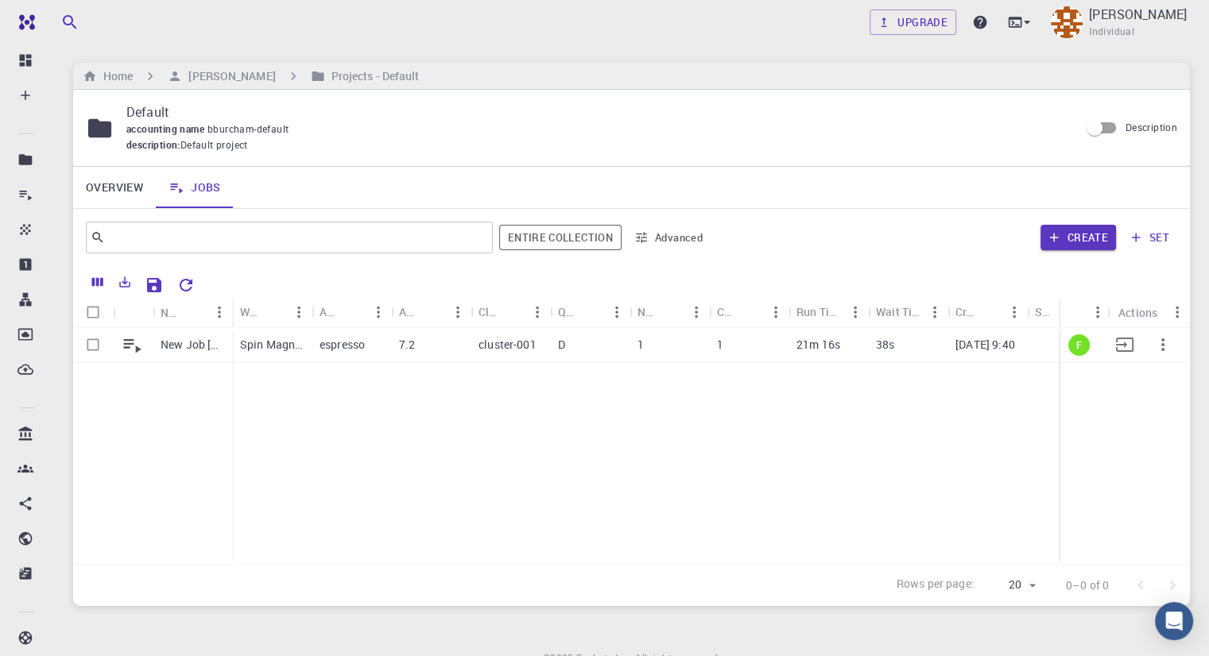
click at [95, 342] on input "Select row" at bounding box center [93, 345] width 30 height 30
checkbox input "true"
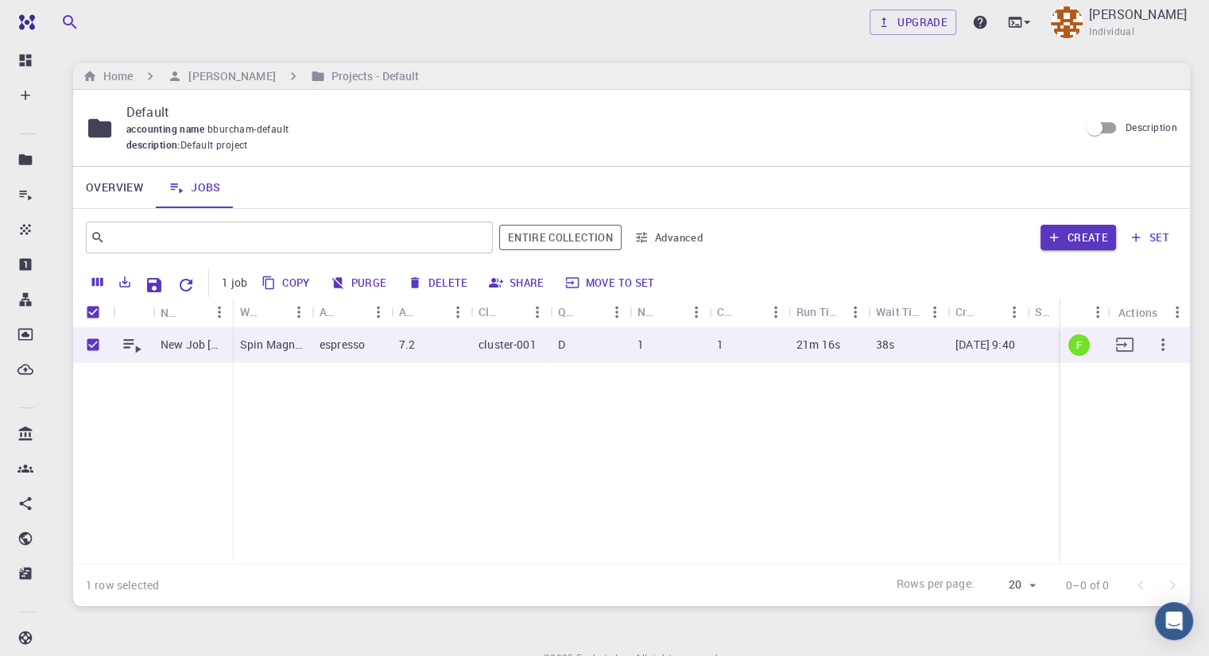
click at [1159, 350] on icon "button" at bounding box center [1162, 344] width 19 height 19
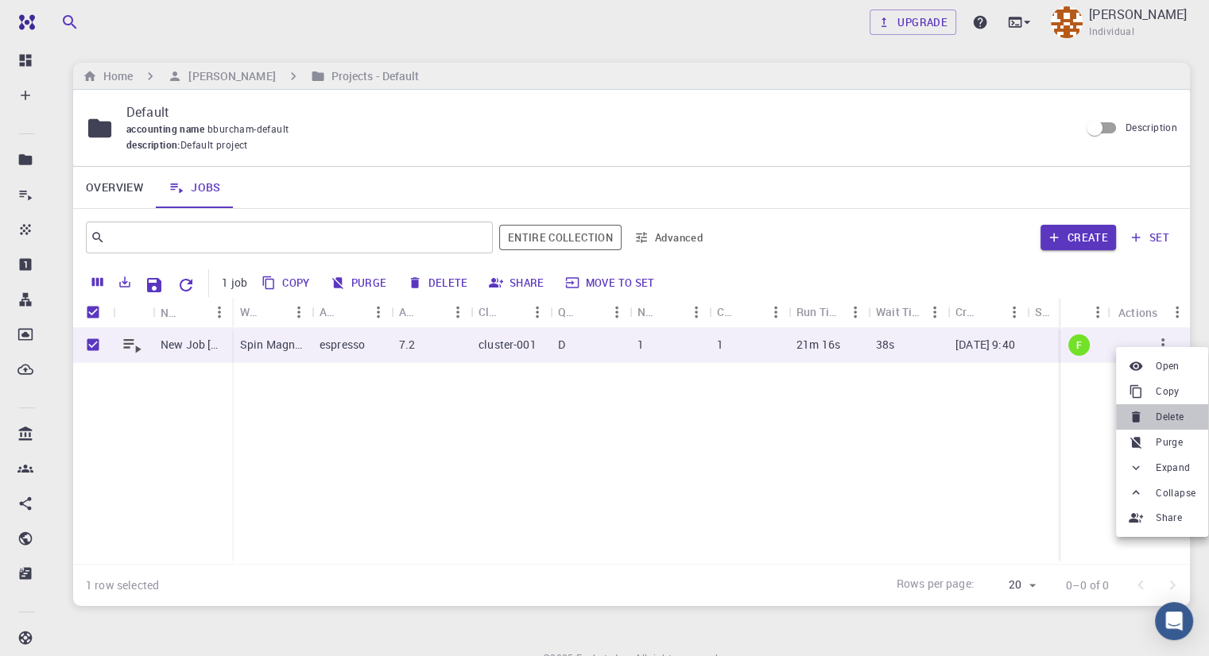
click at [1163, 416] on span "Delete" at bounding box center [1170, 417] width 28 height 16
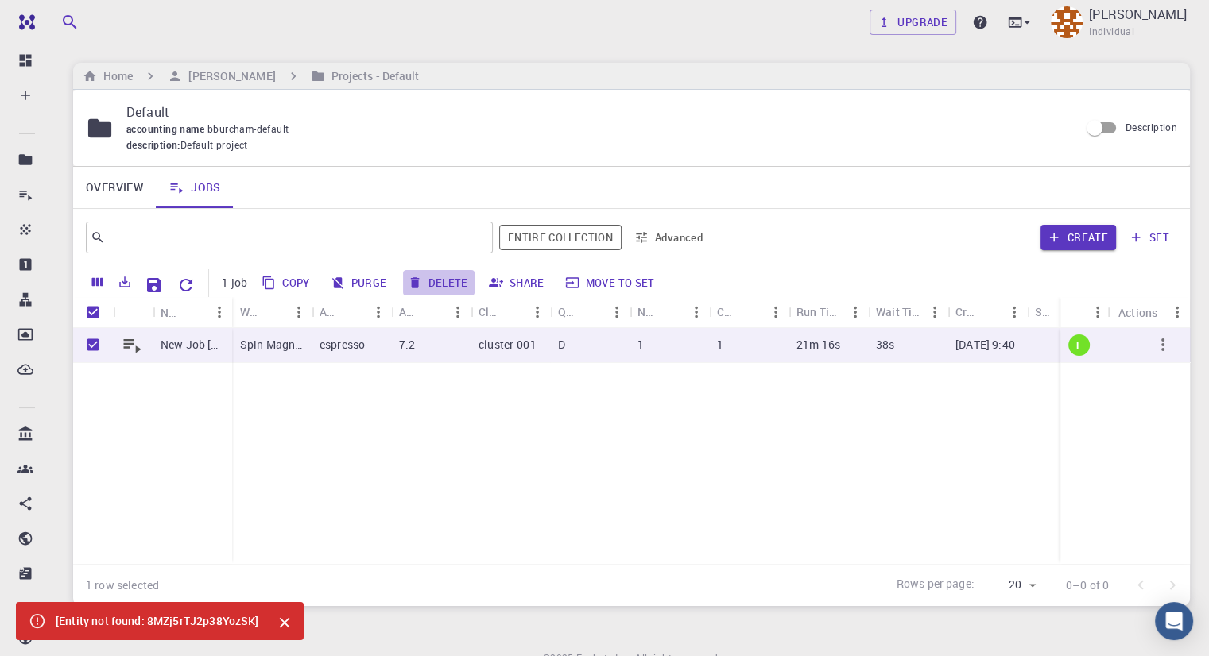
click at [443, 288] on button "Delete" at bounding box center [439, 282] width 72 height 25
checkbox input "false"
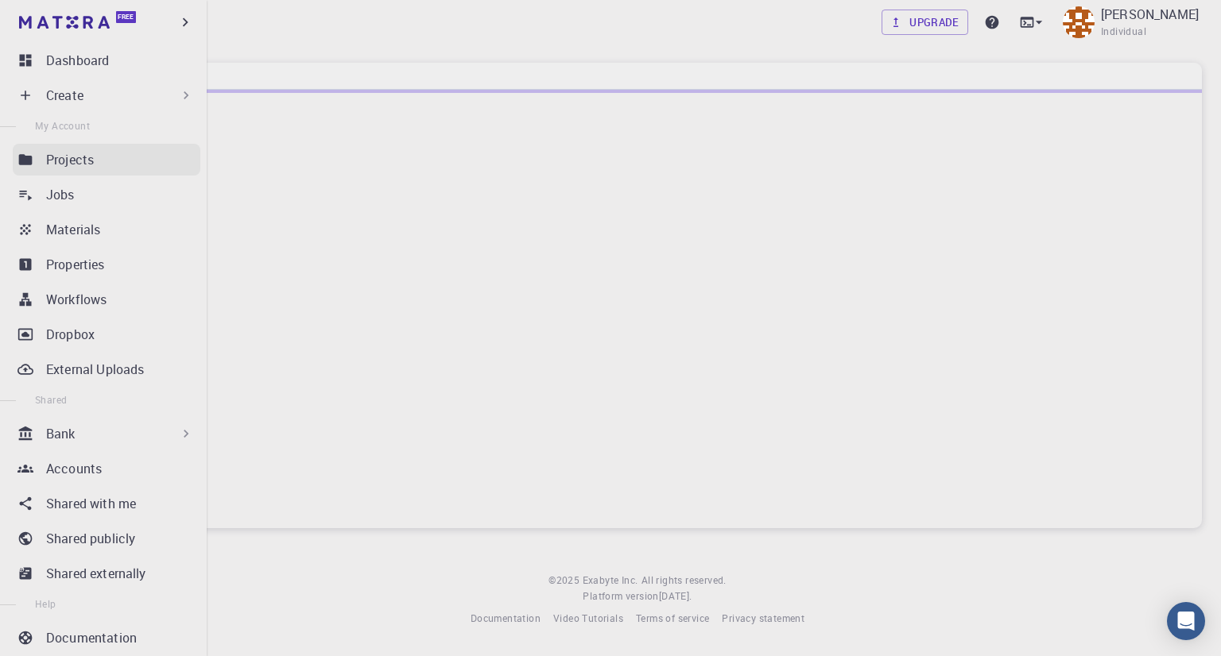
click at [59, 162] on p "Projects" at bounding box center [70, 159] width 48 height 19
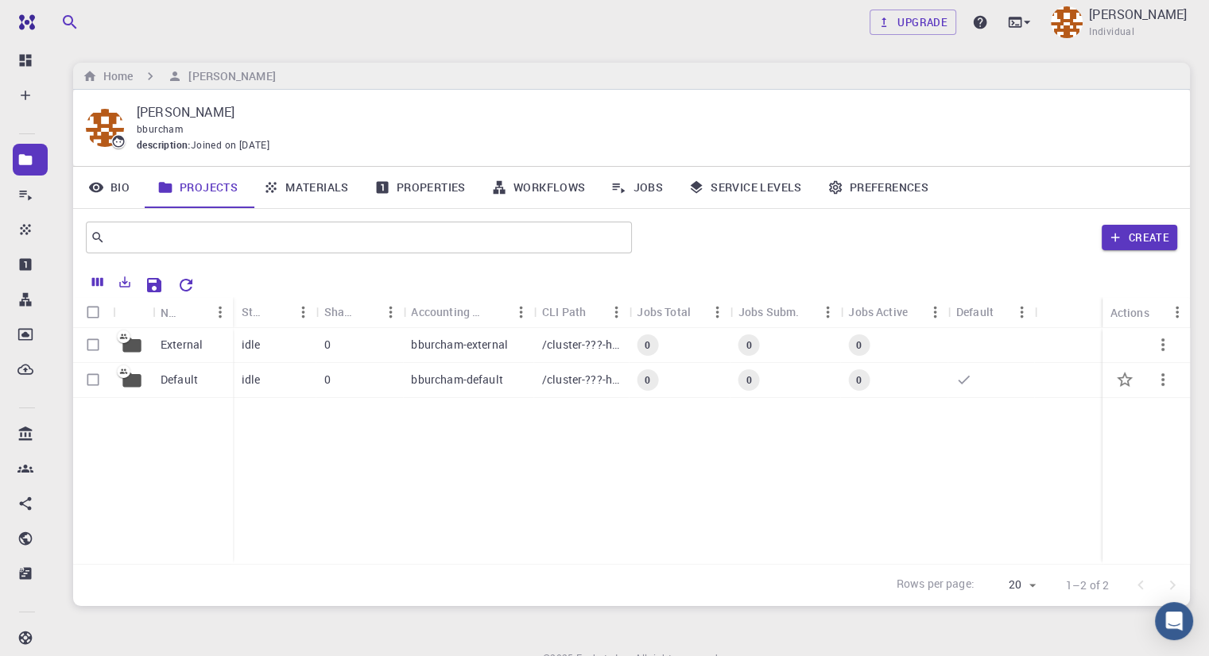
click at [272, 376] on div "idle" at bounding box center [274, 380] width 83 height 35
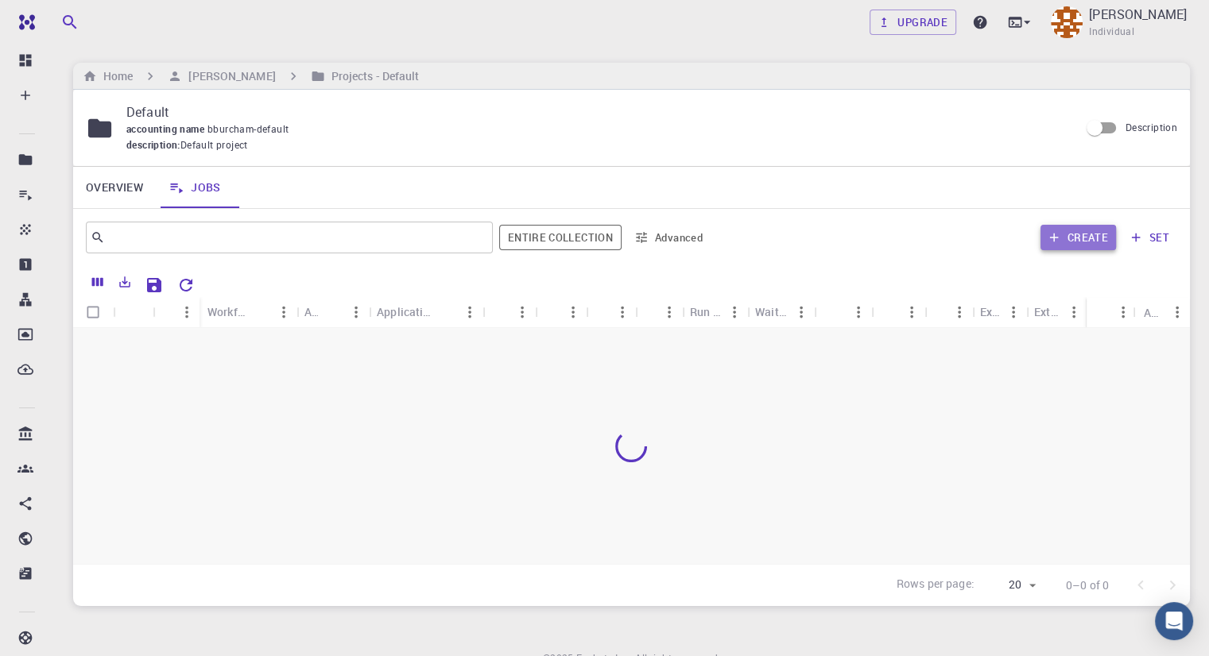
click at [1071, 242] on button "Create" at bounding box center [1077, 237] width 75 height 25
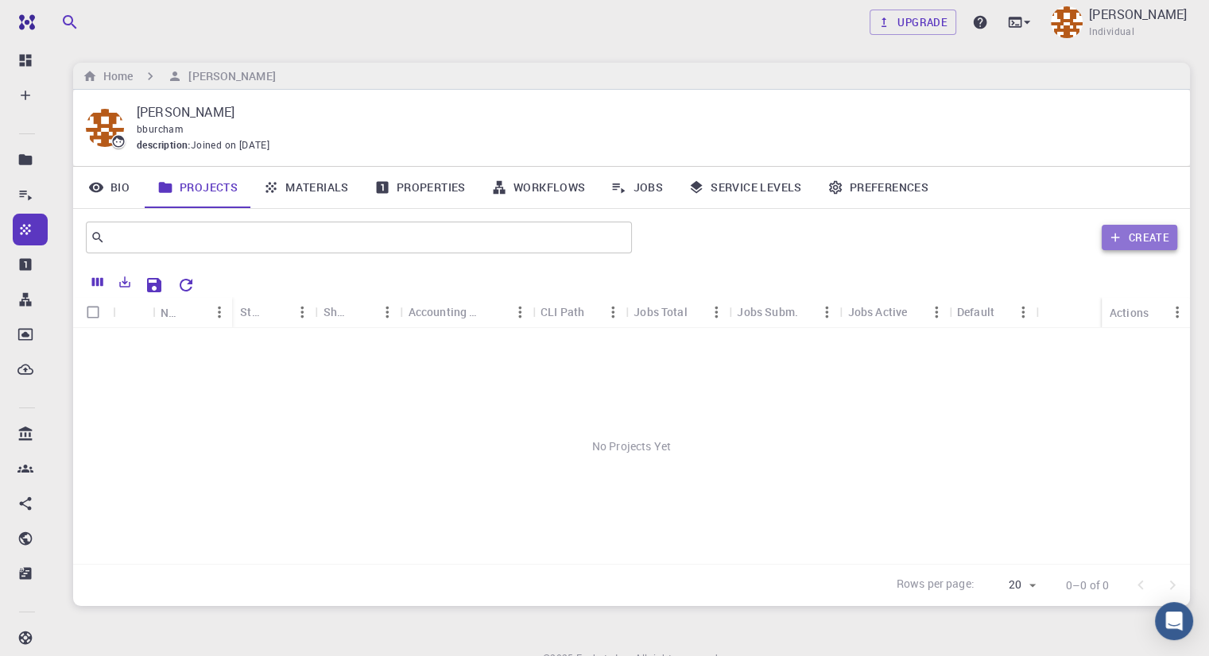
click at [1128, 246] on button "Create" at bounding box center [1138, 237] width 75 height 25
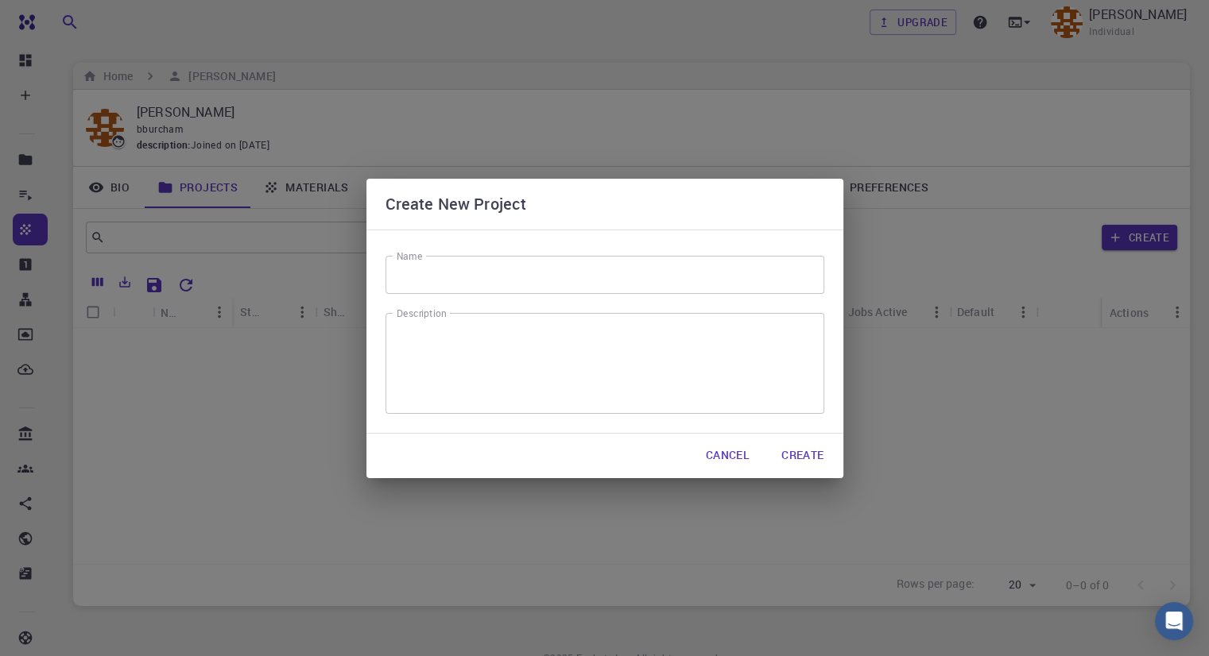
scroll to position [73, 0]
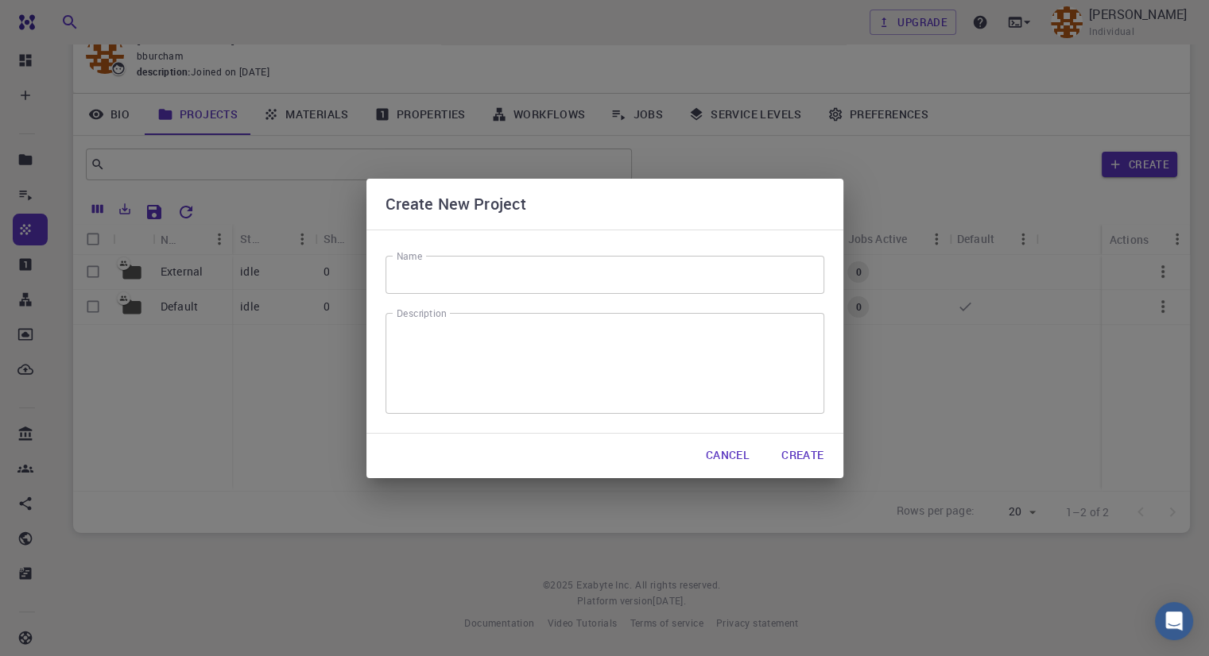
click at [494, 280] on input "Name" at bounding box center [604, 275] width 439 height 38
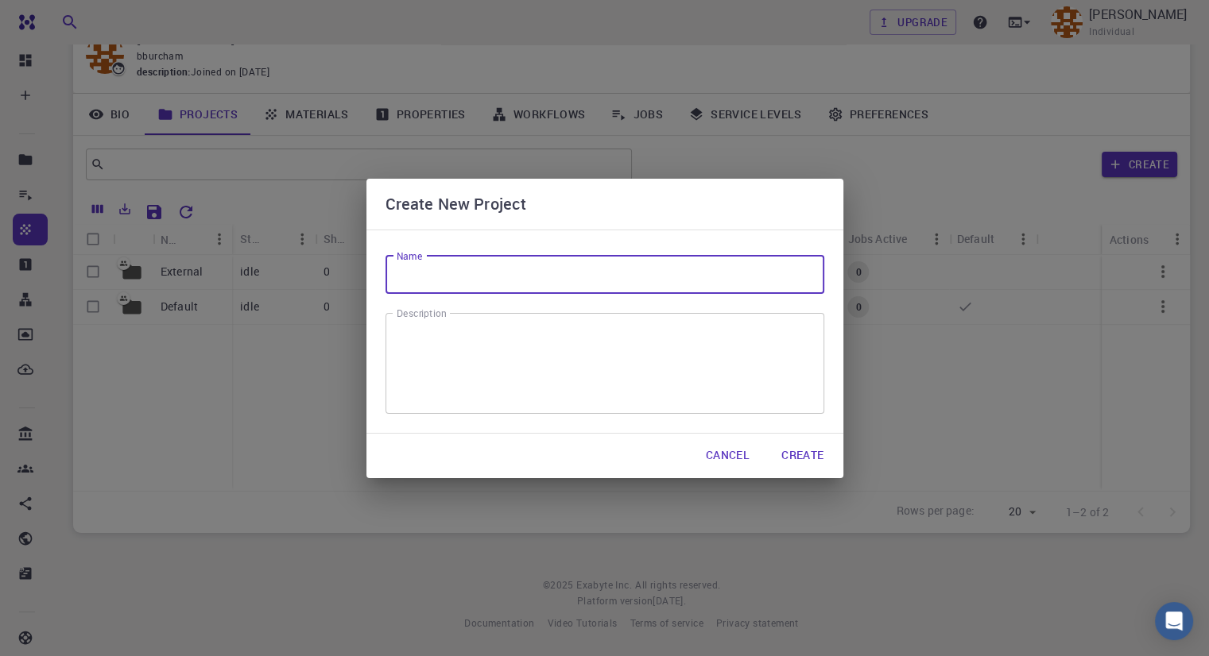
type input "mp-20674 YBCO"
click at [807, 453] on button "Create" at bounding box center [802, 456] width 68 height 32
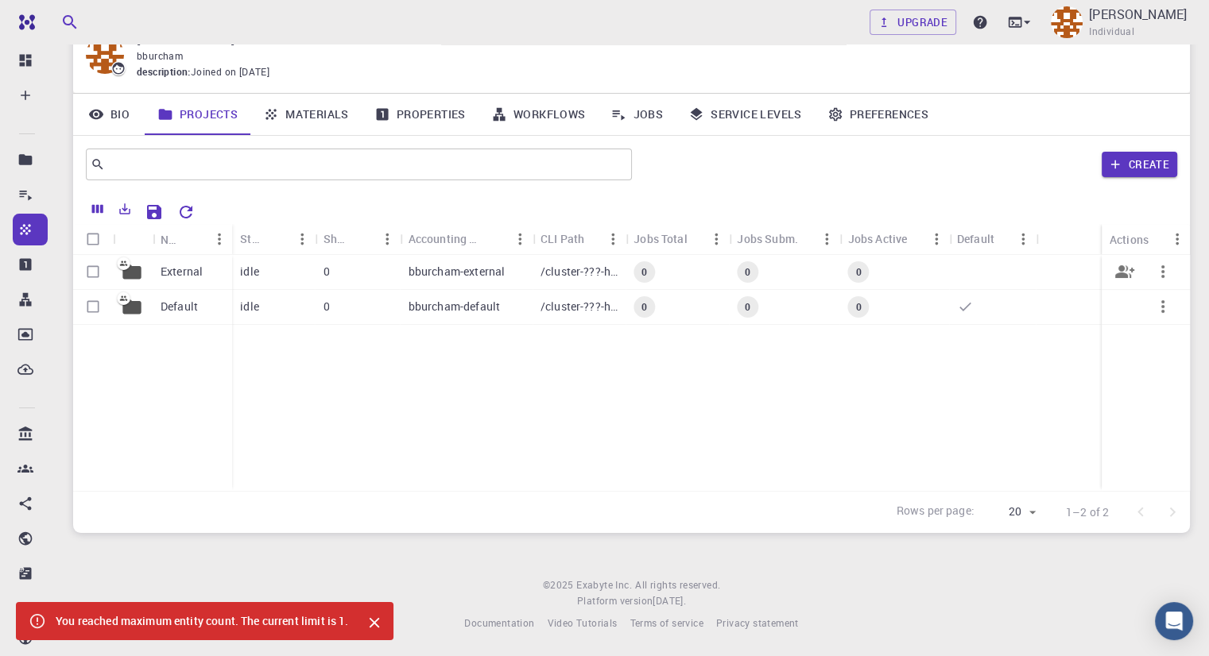
click at [232, 272] on div "External" at bounding box center [192, 272] width 79 height 35
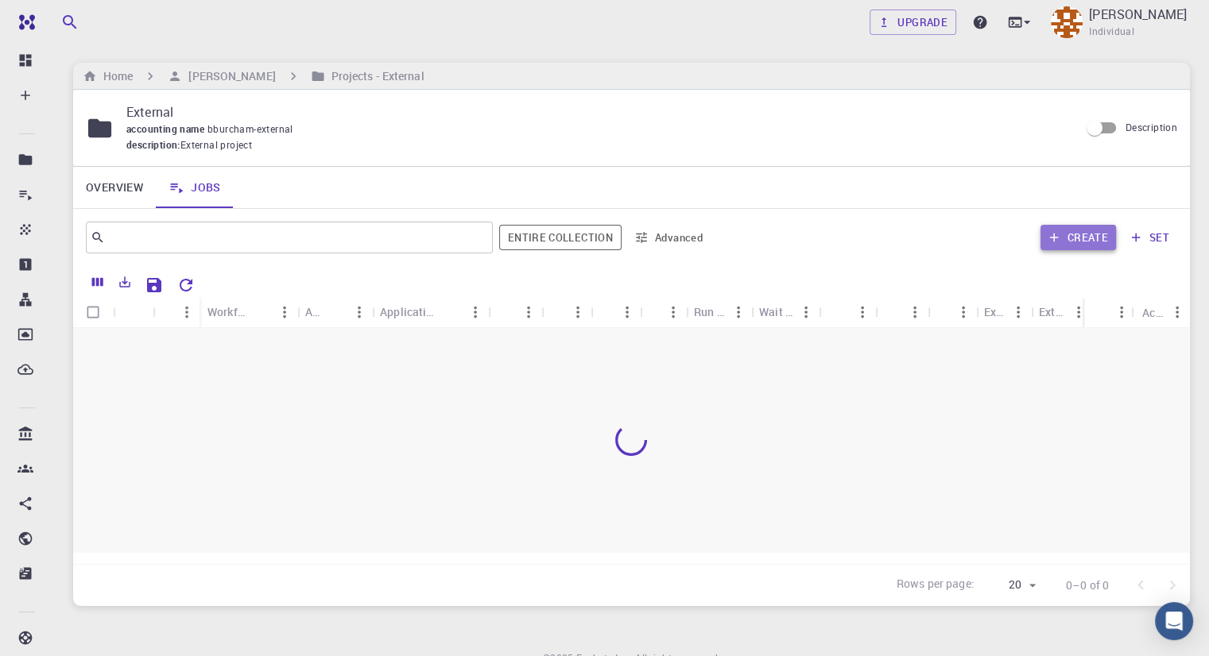
click at [1089, 245] on button "Create" at bounding box center [1077, 237] width 75 height 25
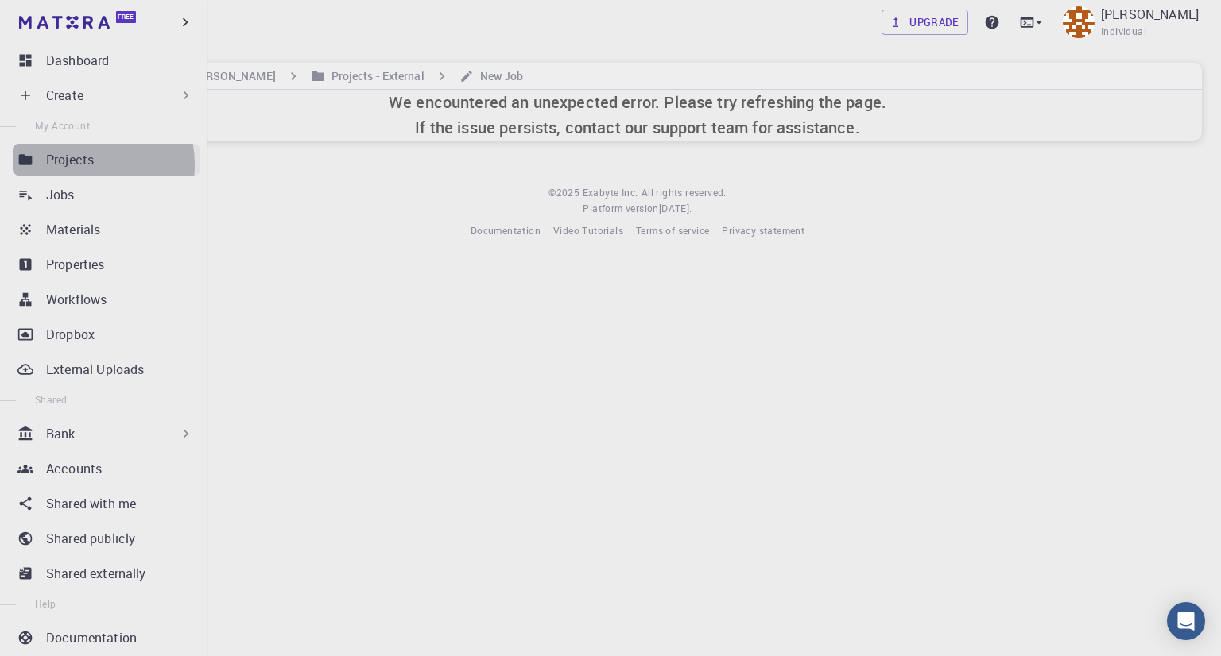
click at [77, 165] on p "Projects" at bounding box center [70, 159] width 48 height 19
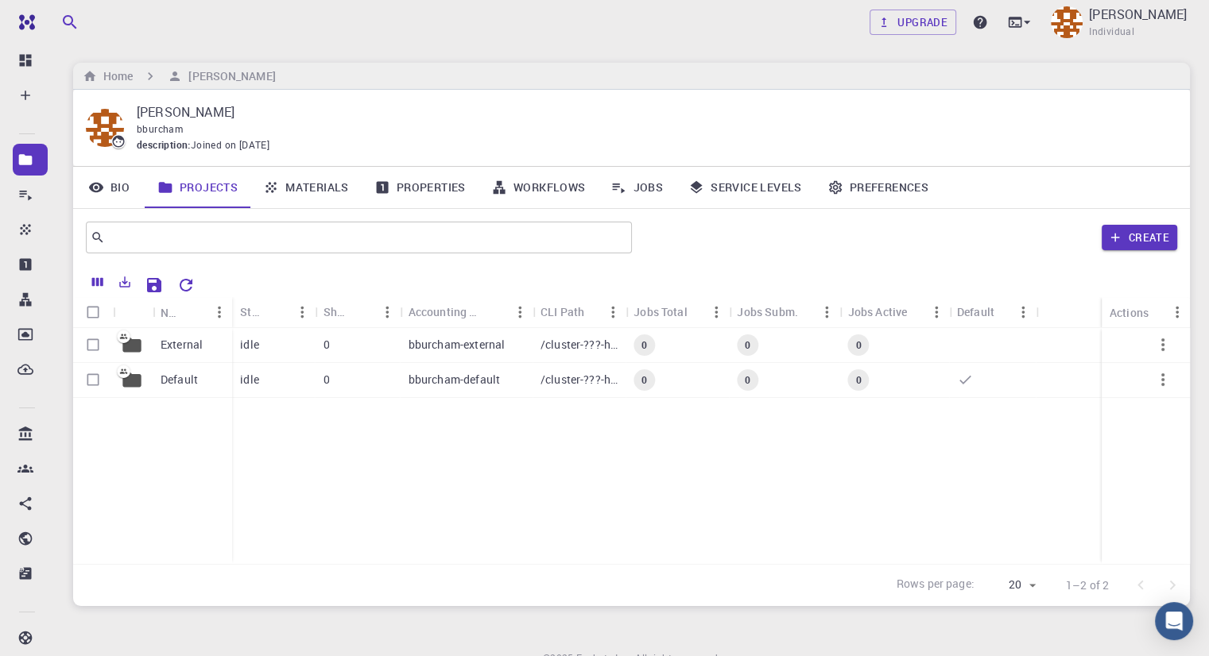
click at [317, 322] on div "Status" at bounding box center [316, 311] width 16 height 31
click at [302, 339] on div "idle" at bounding box center [273, 345] width 83 height 35
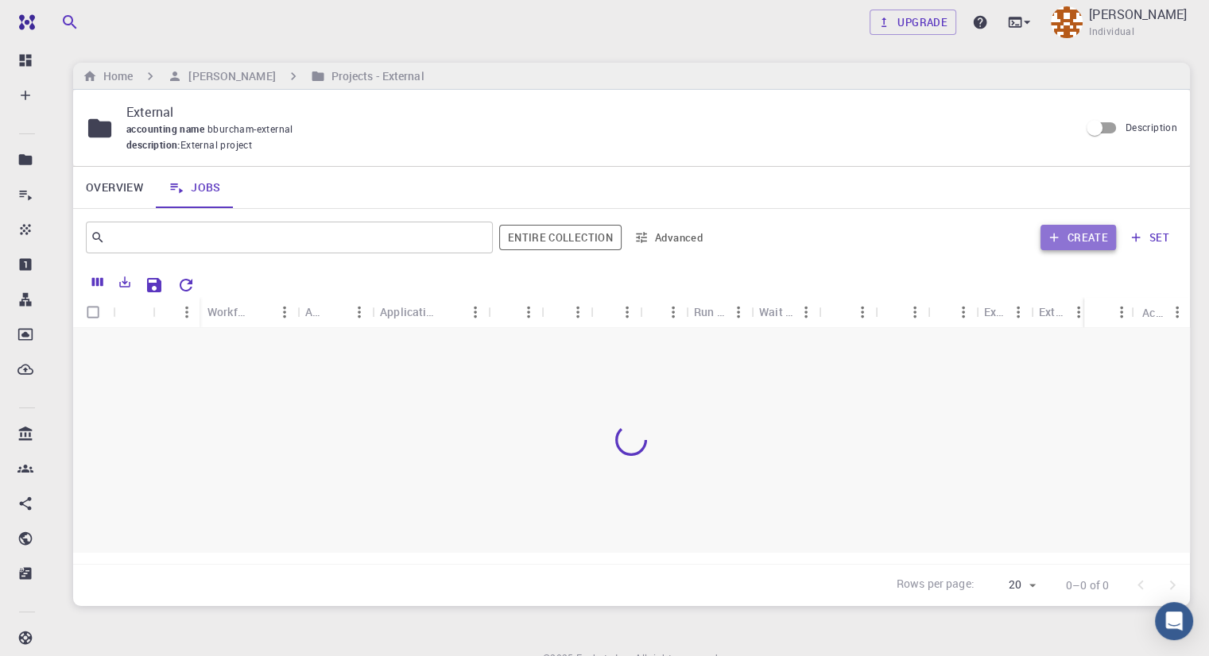
click at [1070, 229] on button "Create" at bounding box center [1077, 237] width 75 height 25
click at [1084, 236] on button "Create" at bounding box center [1077, 237] width 75 height 25
click at [1071, 246] on button "Create" at bounding box center [1077, 237] width 75 height 25
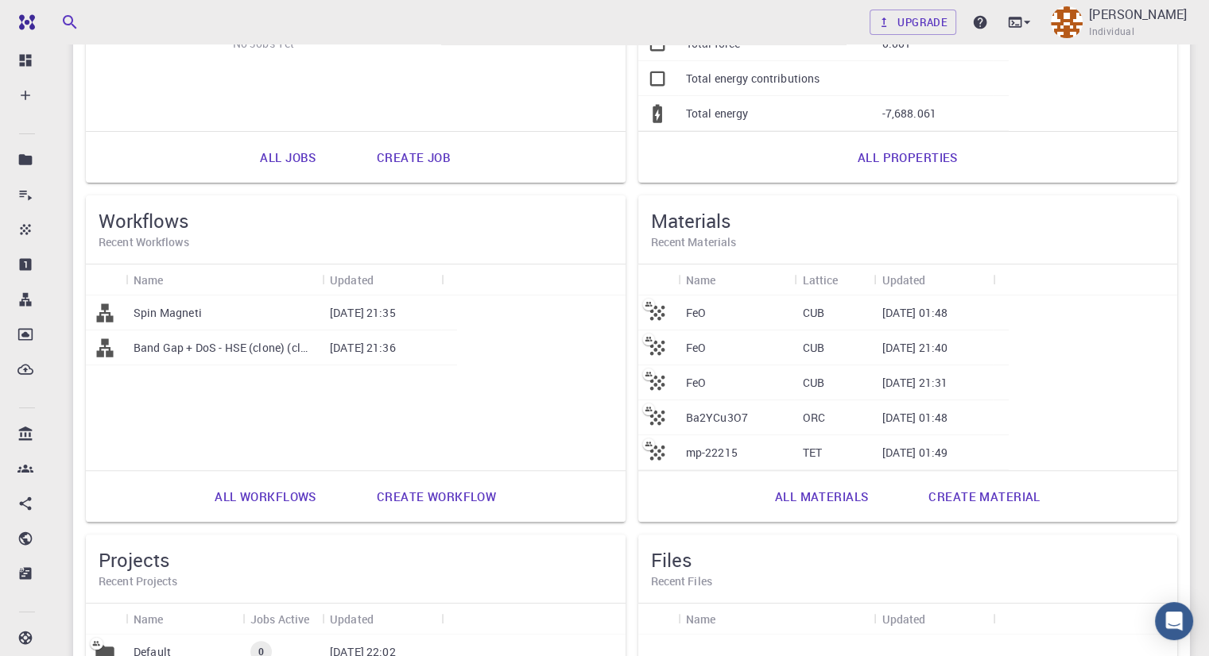
scroll to position [323, 0]
click at [242, 633] on div "Default" at bounding box center [184, 650] width 117 height 35
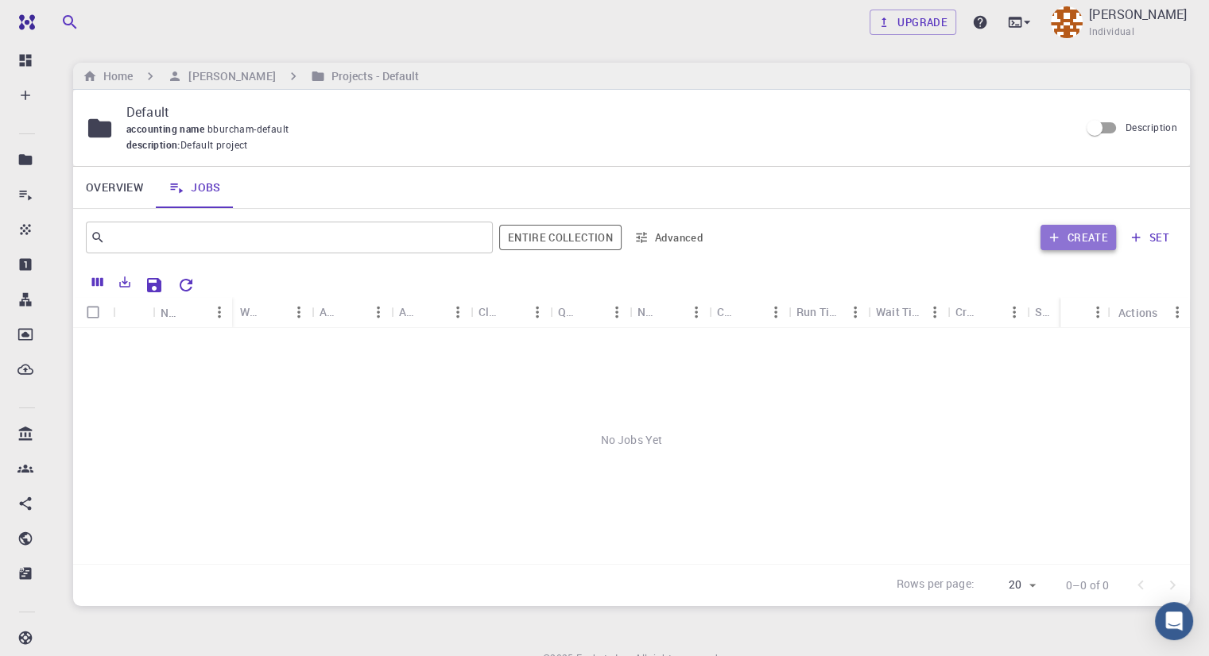
click at [1074, 238] on button "Create" at bounding box center [1077, 237] width 75 height 25
